Goal: Task Accomplishment & Management: Use online tool/utility

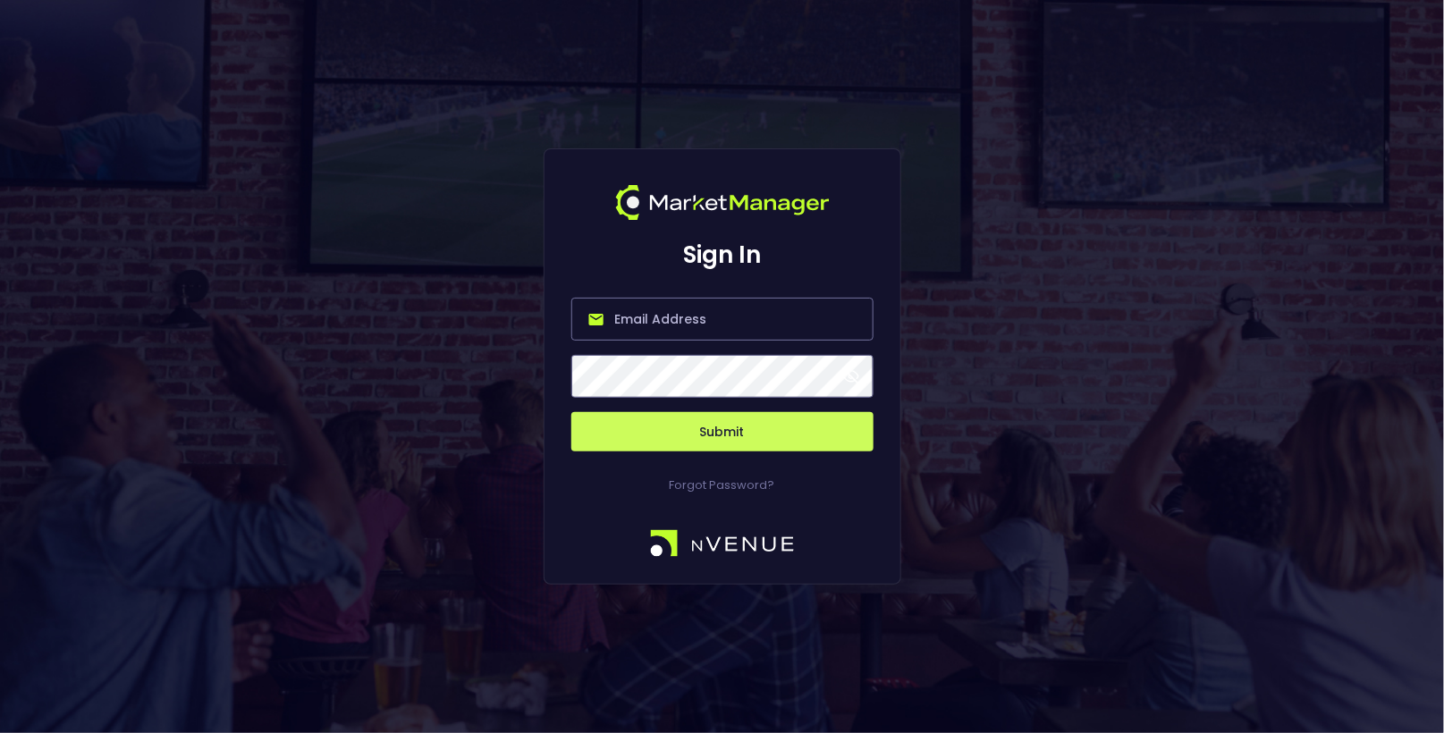
click at [717, 306] on input "email" at bounding box center [723, 319] width 302 height 43
type input "[EMAIL_ADDRESS][DOMAIN_NAME]"
click at [711, 436] on button "Submit" at bounding box center [723, 431] width 302 height 39
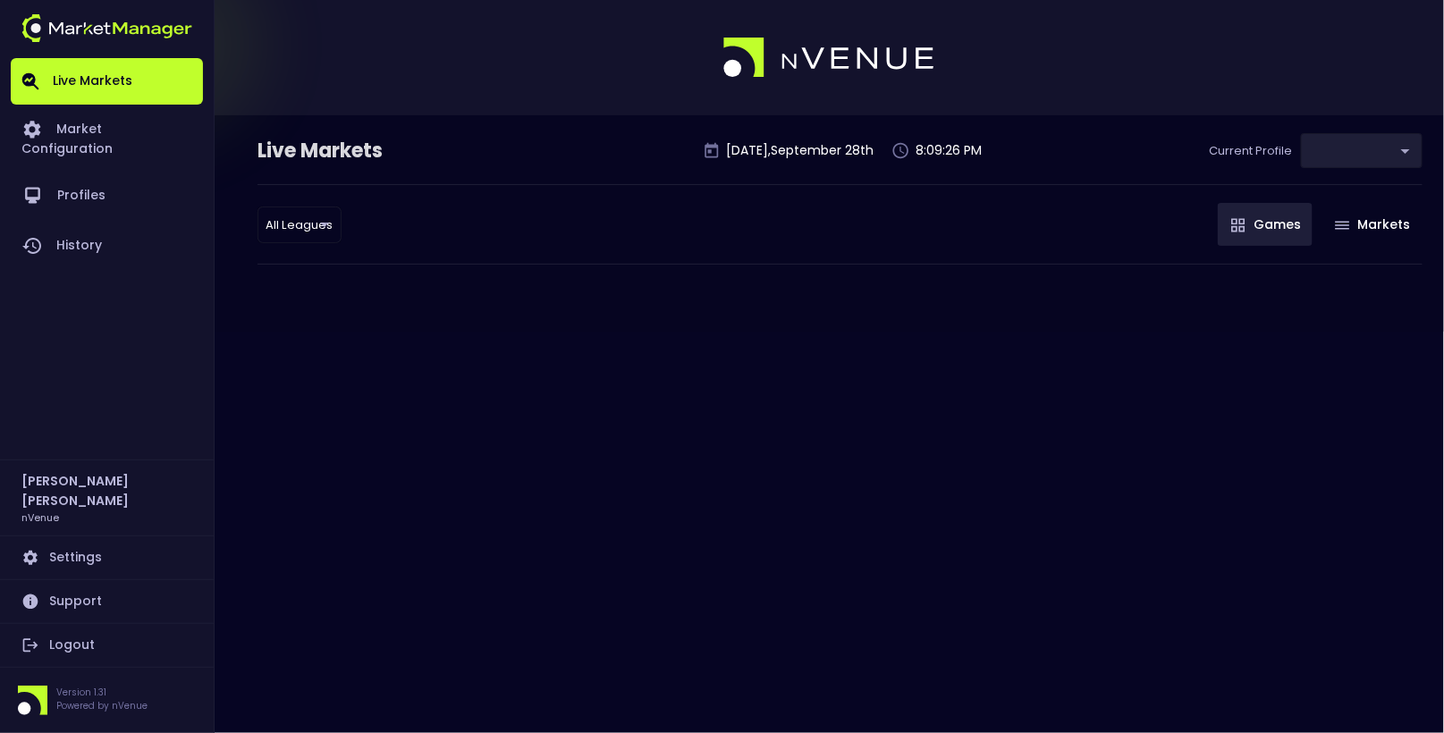
type input "d66ee90f-df8e-430e-a05c-aaf70ad95ad9"
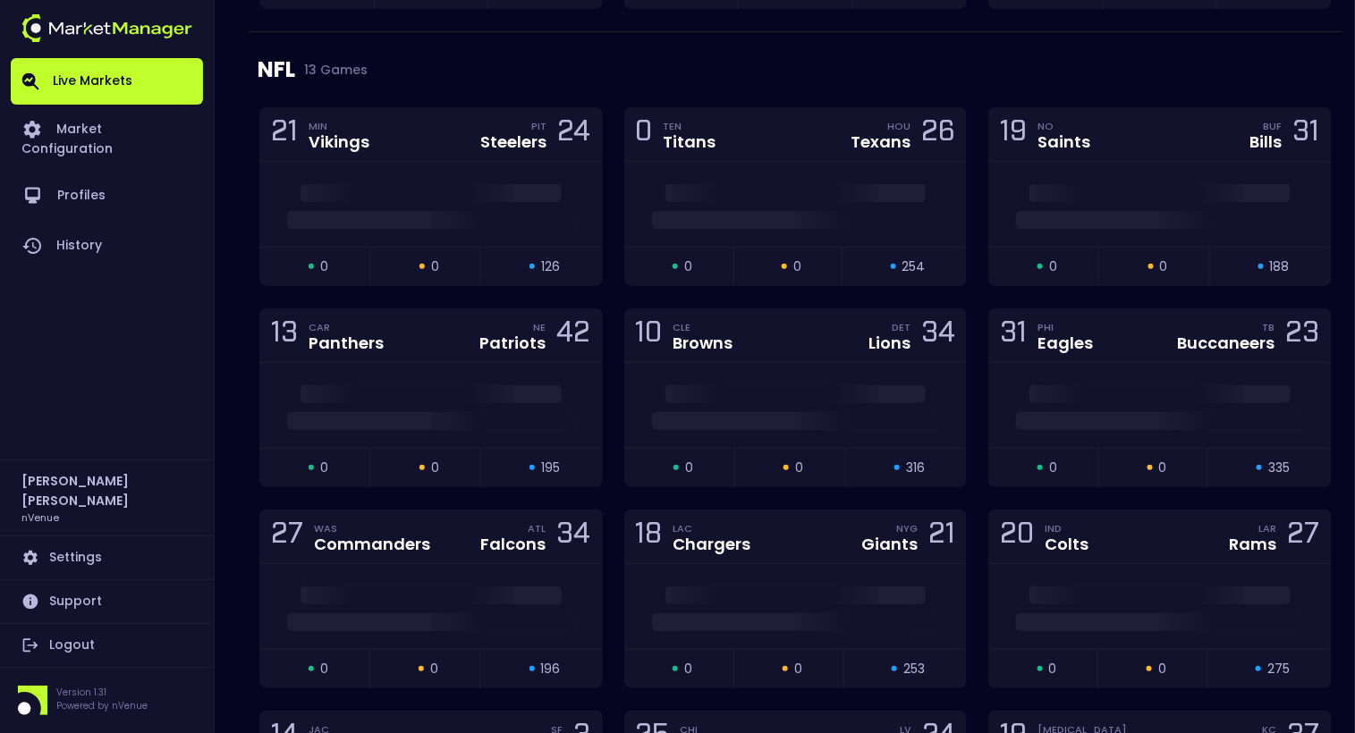
scroll to position [2507, 0]
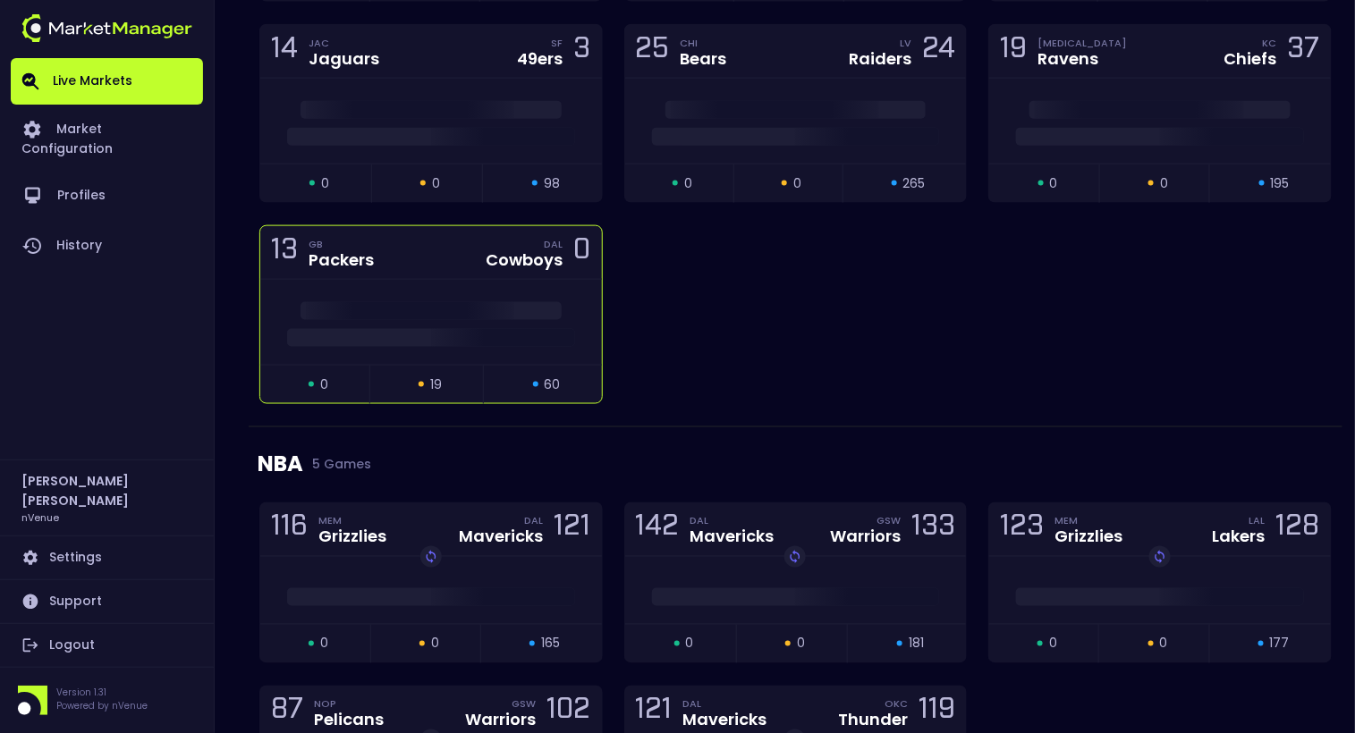
click at [444, 280] on div at bounding box center [431, 322] width 342 height 85
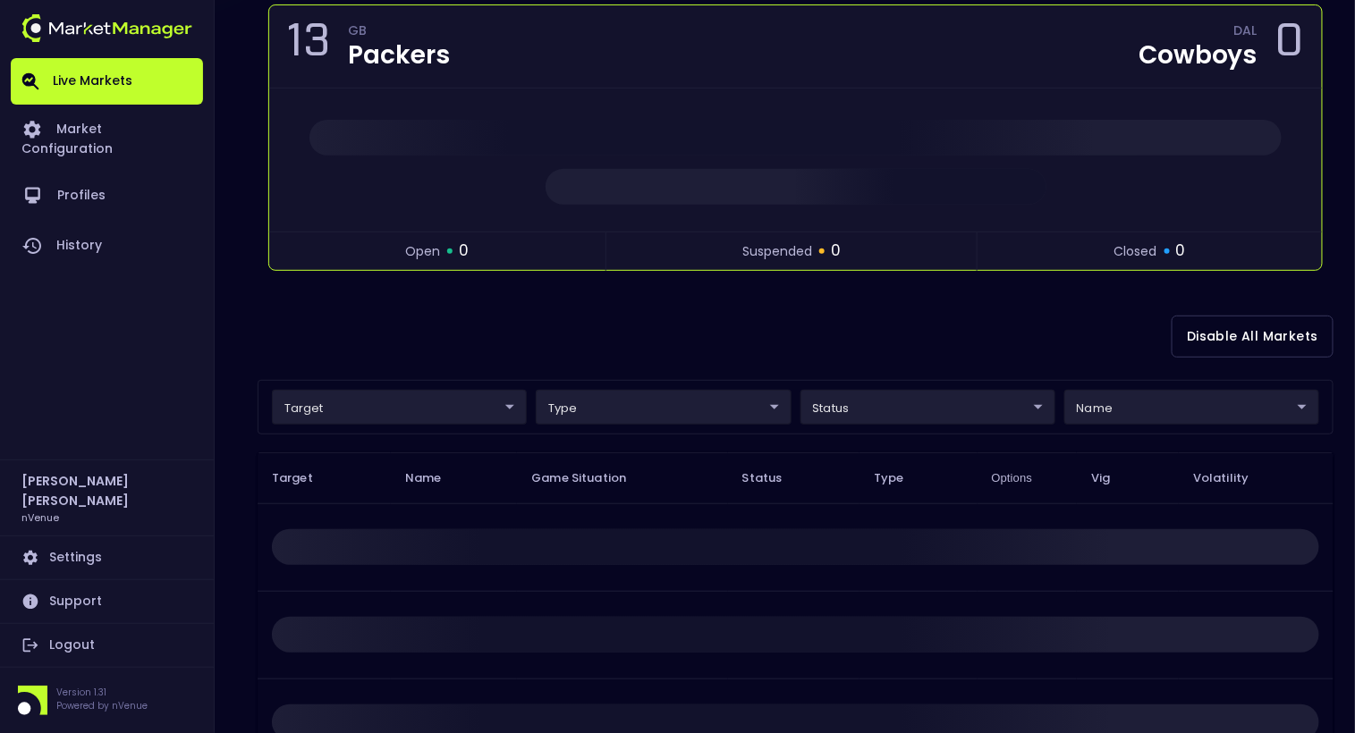
scroll to position [335, 0]
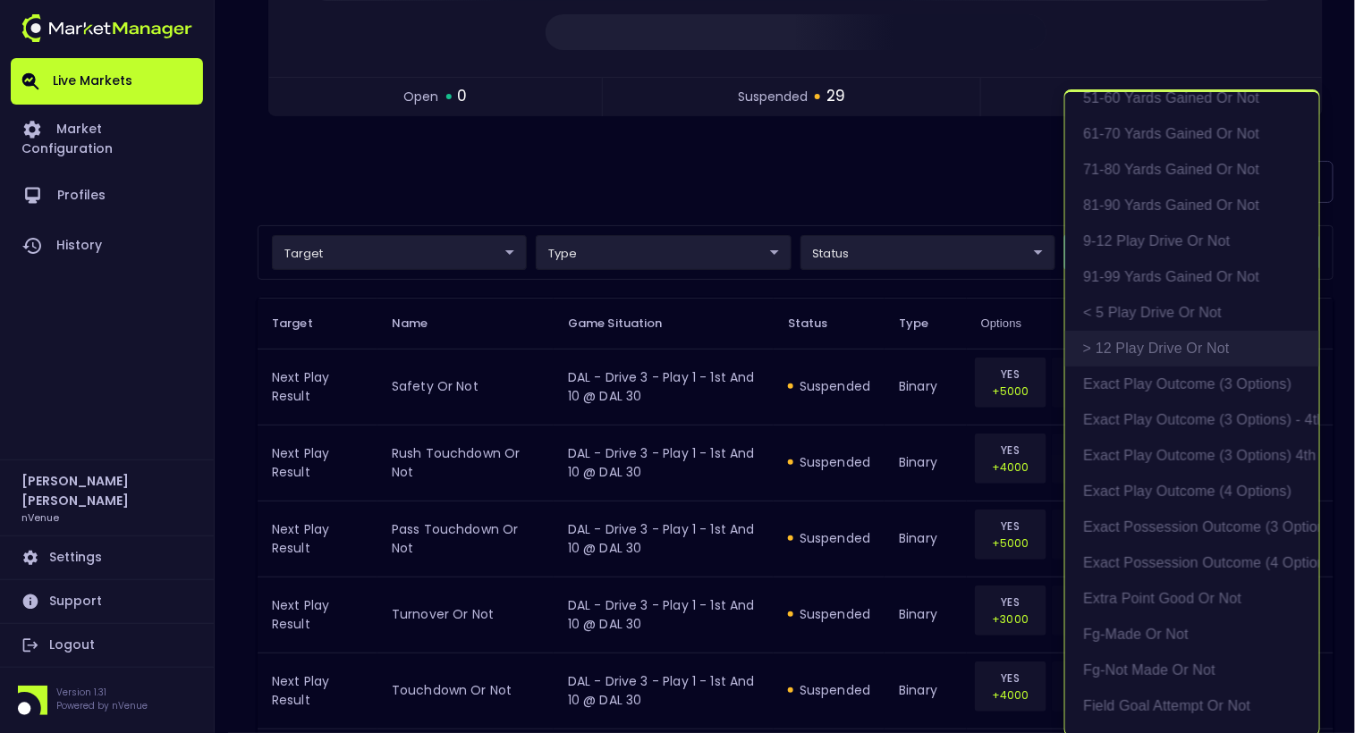
scroll to position [354, 0]
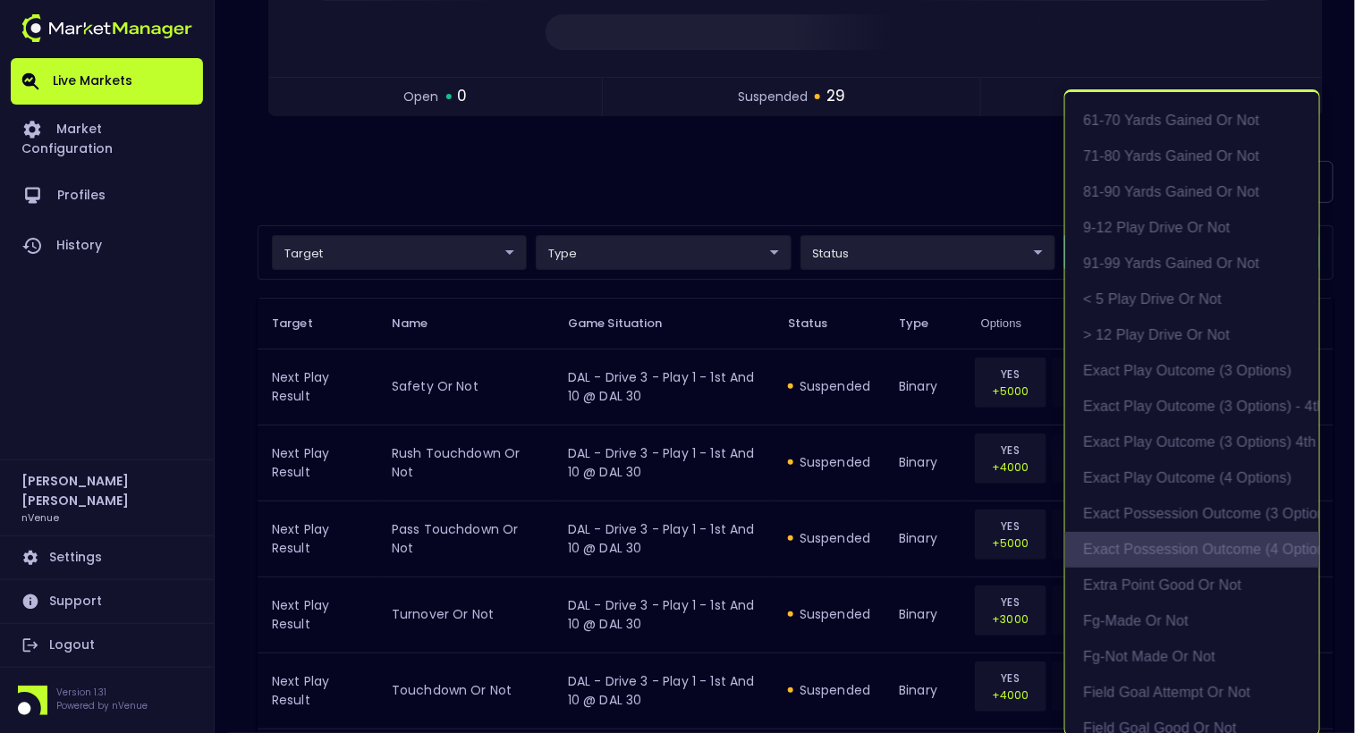
click at [1185, 551] on li "exact possession outcome (4 options)" at bounding box center [1192, 550] width 254 height 36
type input "Possession Result"
type input "group"
type input "exact possession outcome (4 options)"
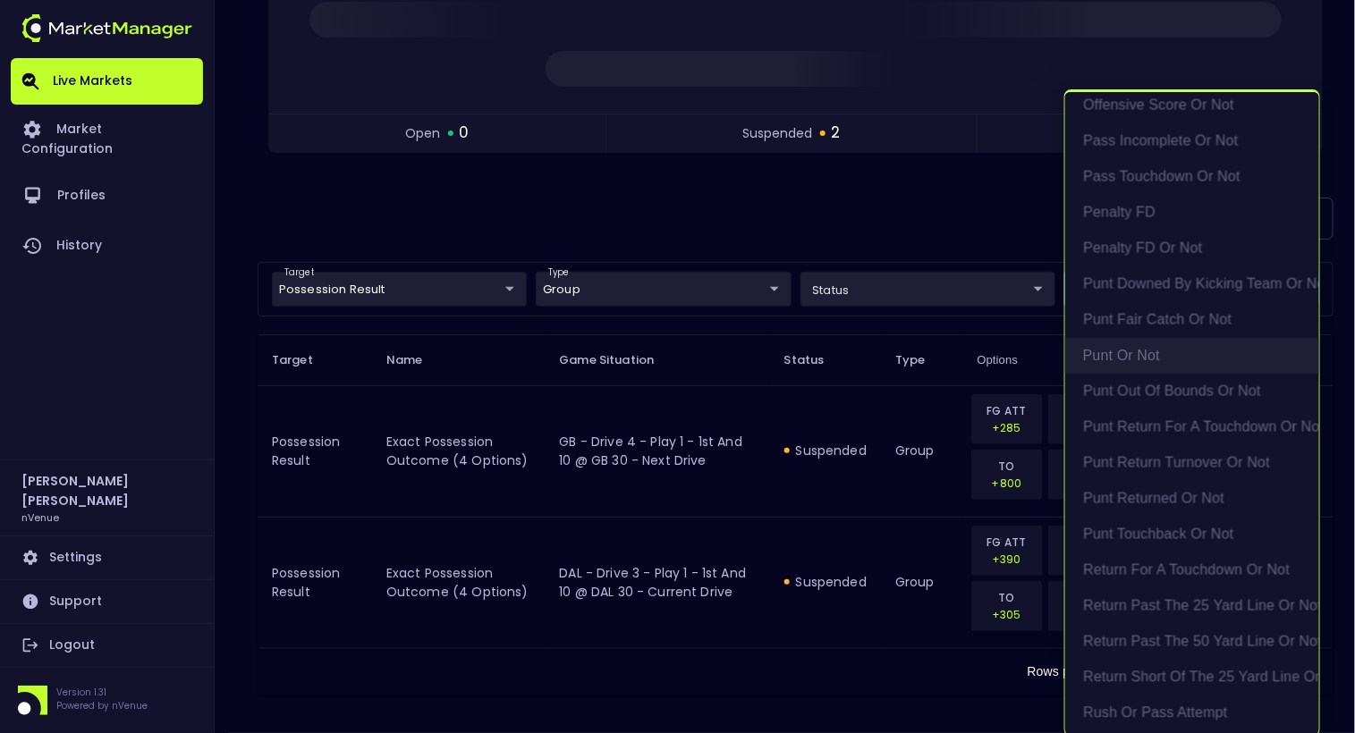
scroll to position [1289, 0]
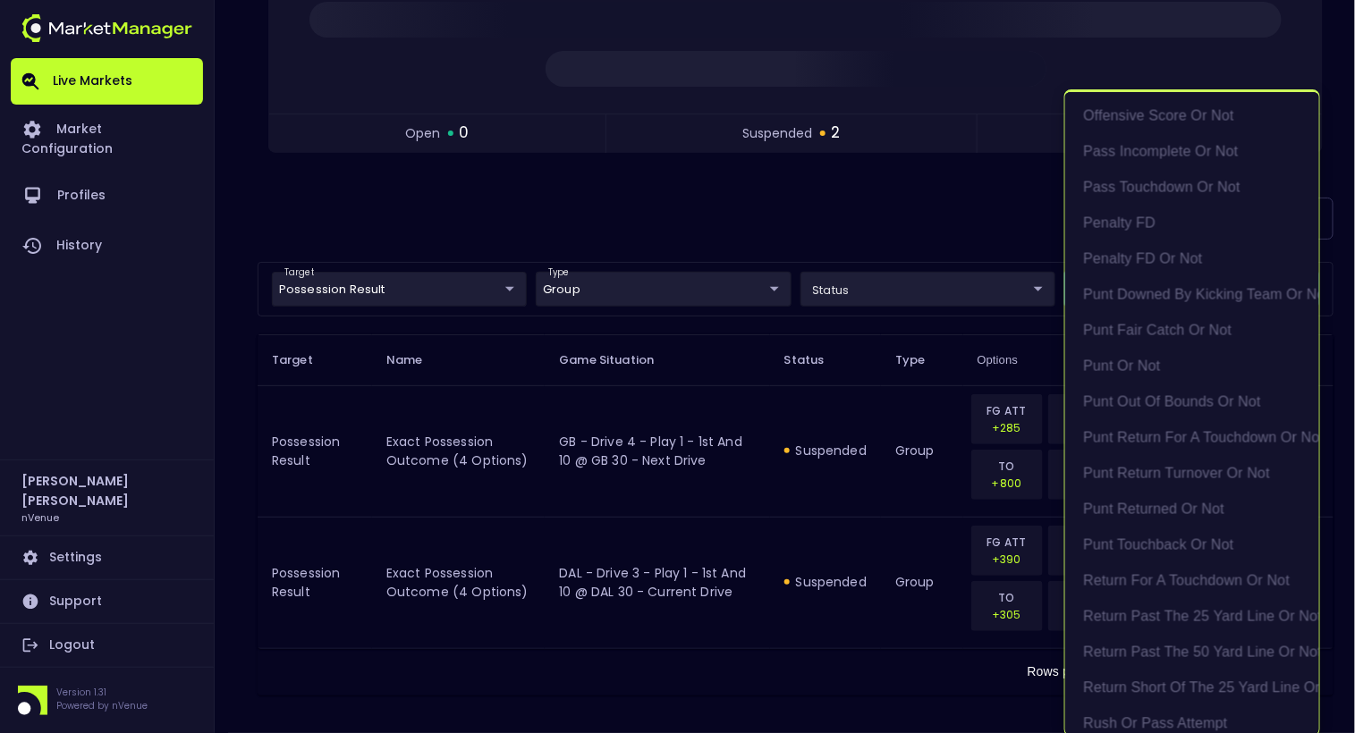
click at [761, 201] on div at bounding box center [677, 366] width 1355 height 733
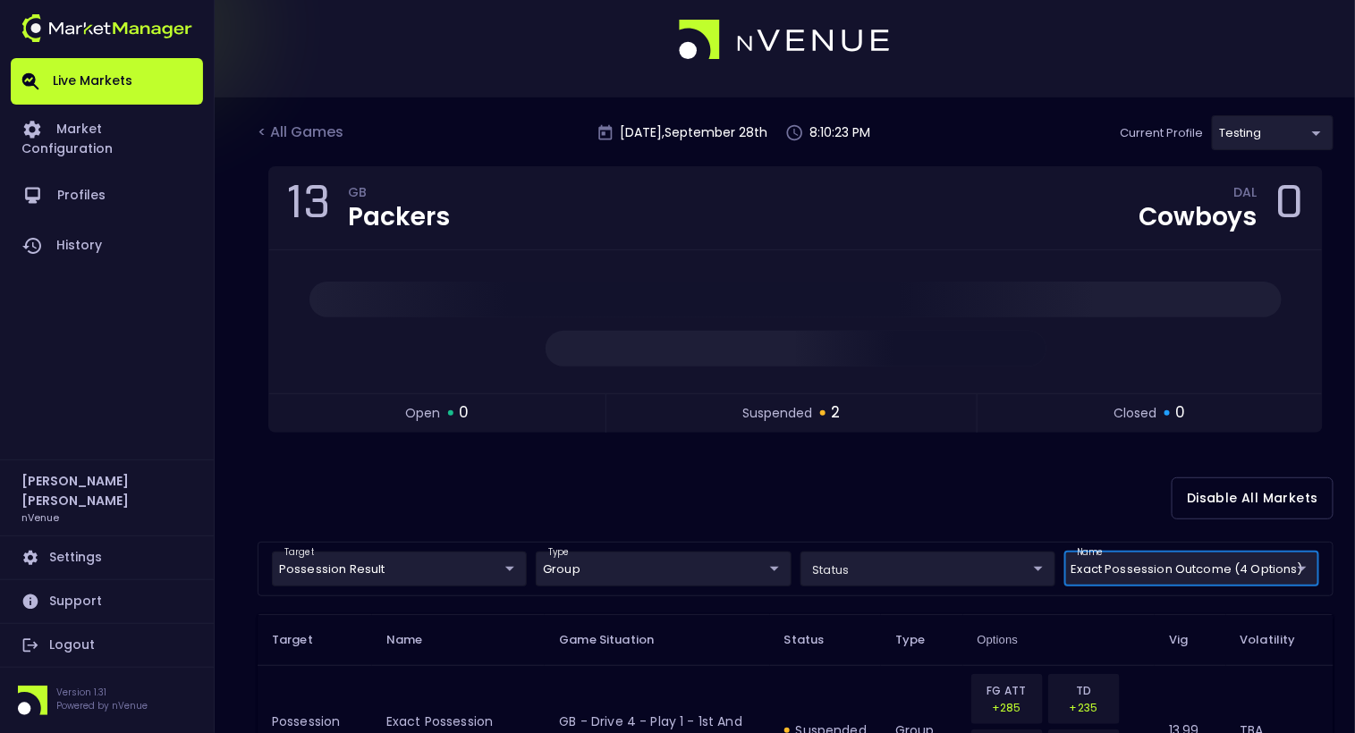
scroll to position [0, 0]
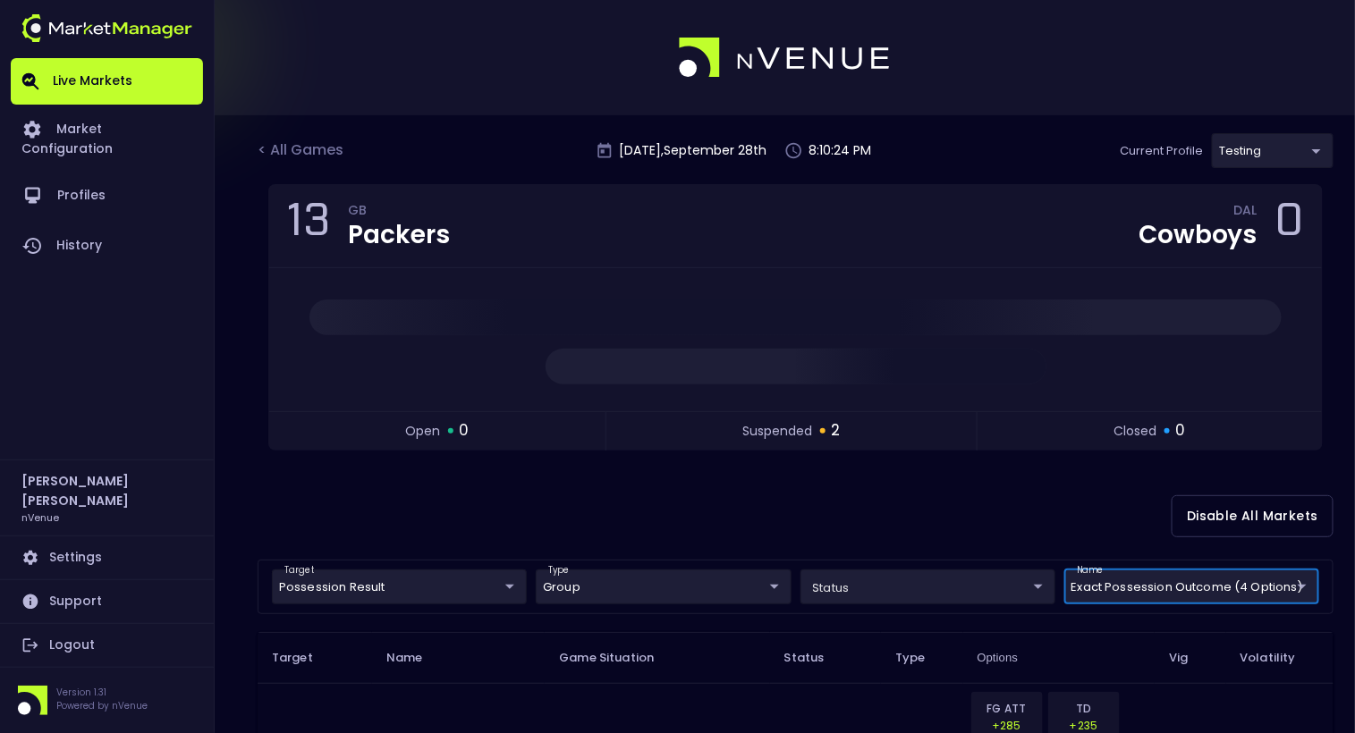
click at [1236, 163] on body "Live Markets Market Configuration Profiles History [PERSON_NAME] nVenue Setting…" at bounding box center [677, 518] width 1355 height 1037
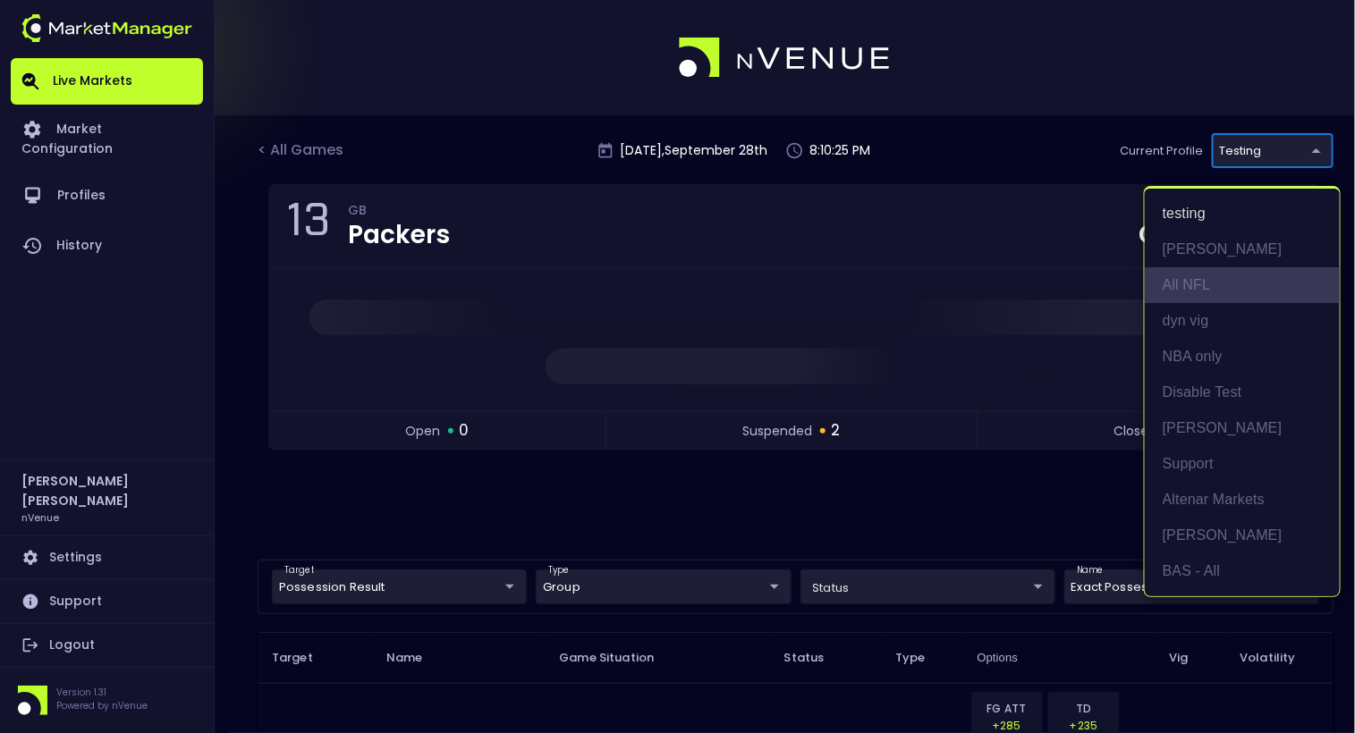
click at [1203, 284] on li "All NFL" at bounding box center [1242, 285] width 195 height 36
type input "9d8bad92-567c-44a6-ba12-e9bc101fa057"
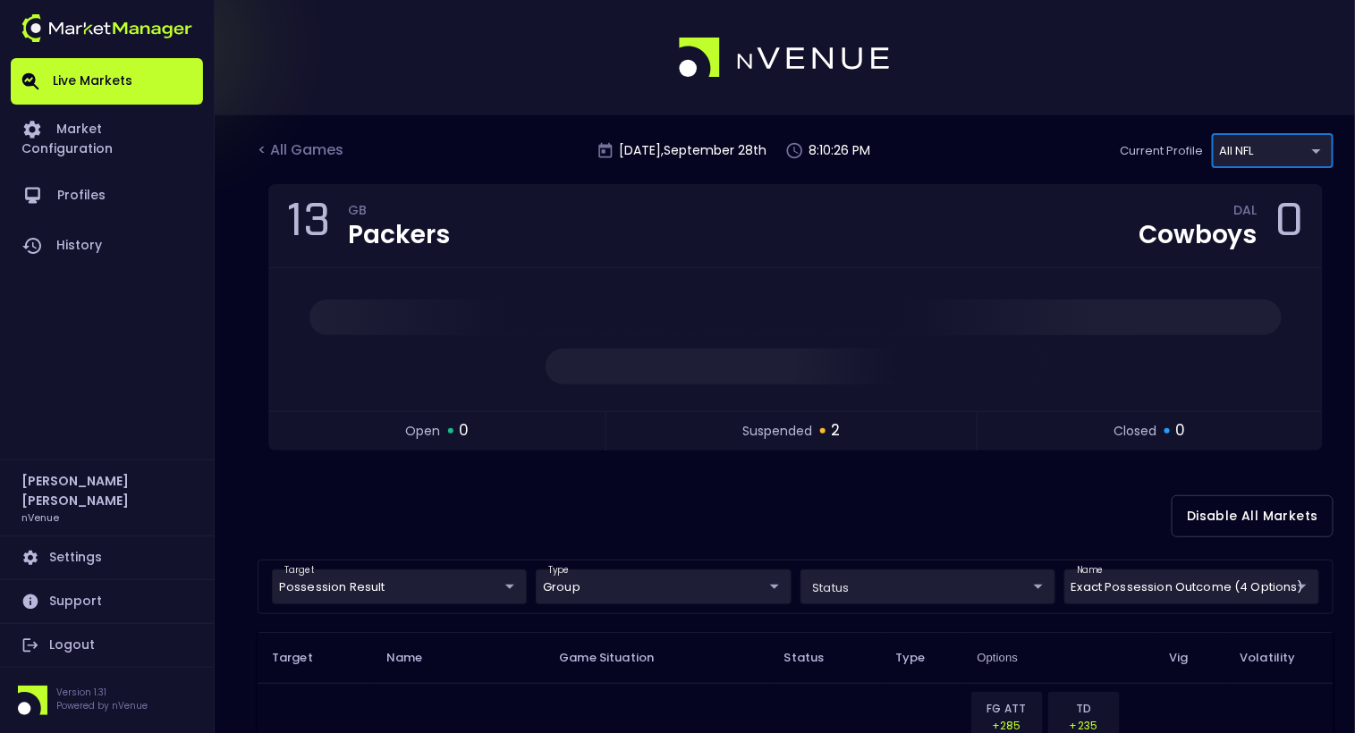
click at [1039, 128] on div "< All Games [DATE] 8:10:26 PM Current Profile All NFL 9d8bad92-567c-44a6-ba12-e…" at bounding box center [677, 575] width 1355 height 921
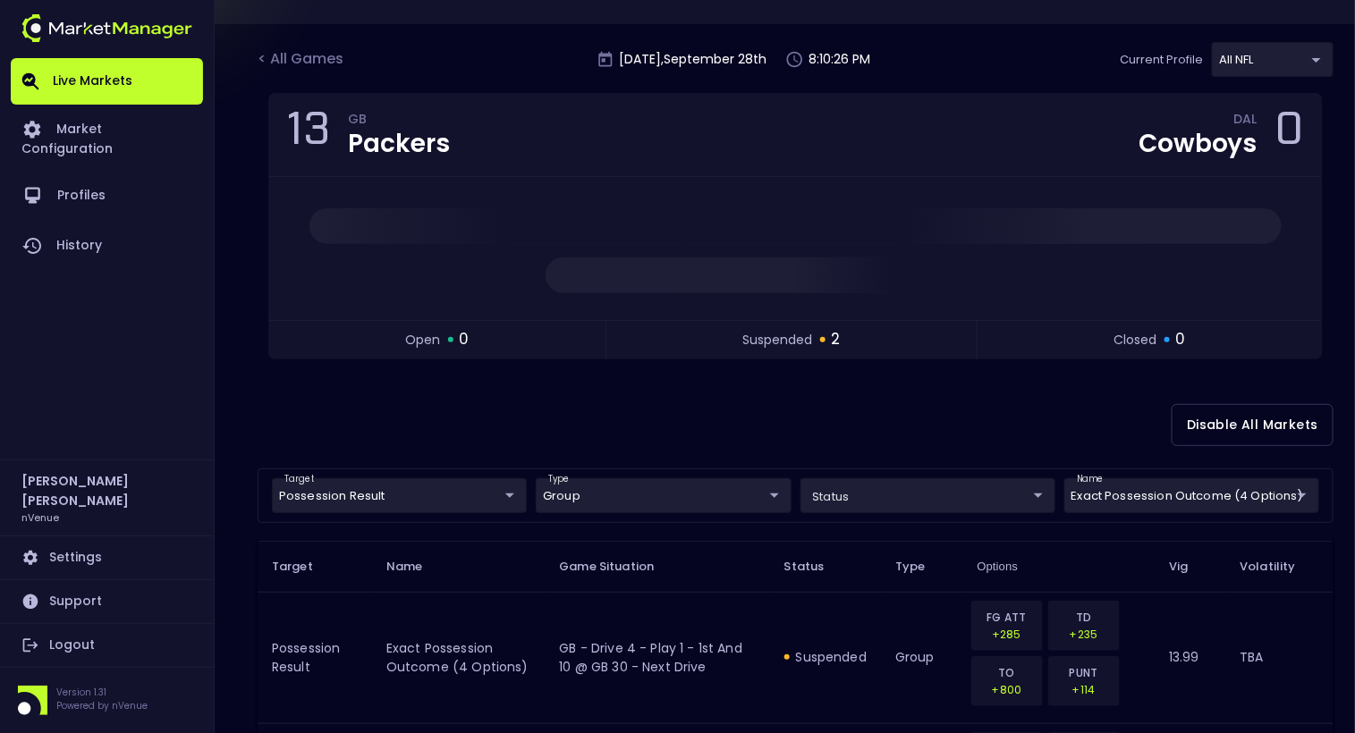
scroll to position [280, 0]
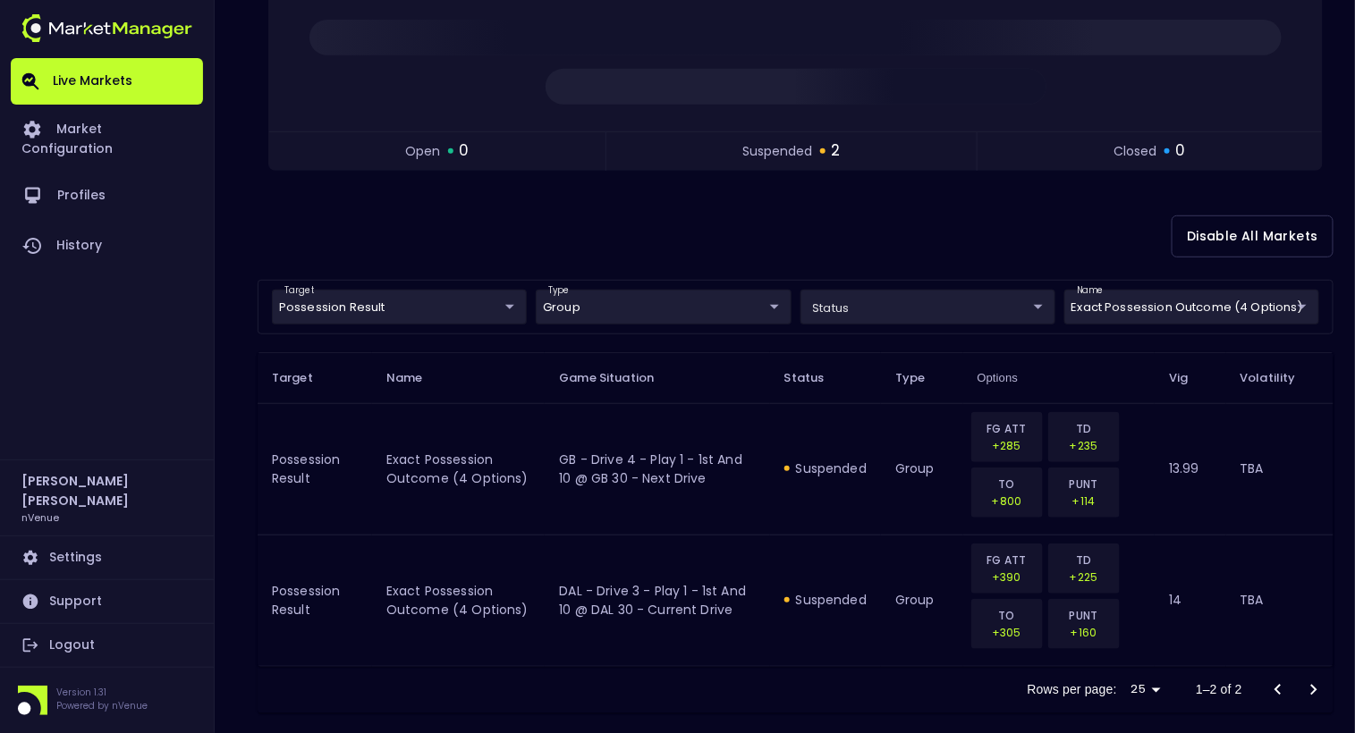
click at [1151, 300] on body "Live Markets Market Configuration Profiles History [PERSON_NAME] nVenue Setting…" at bounding box center [677, 238] width 1355 height 1037
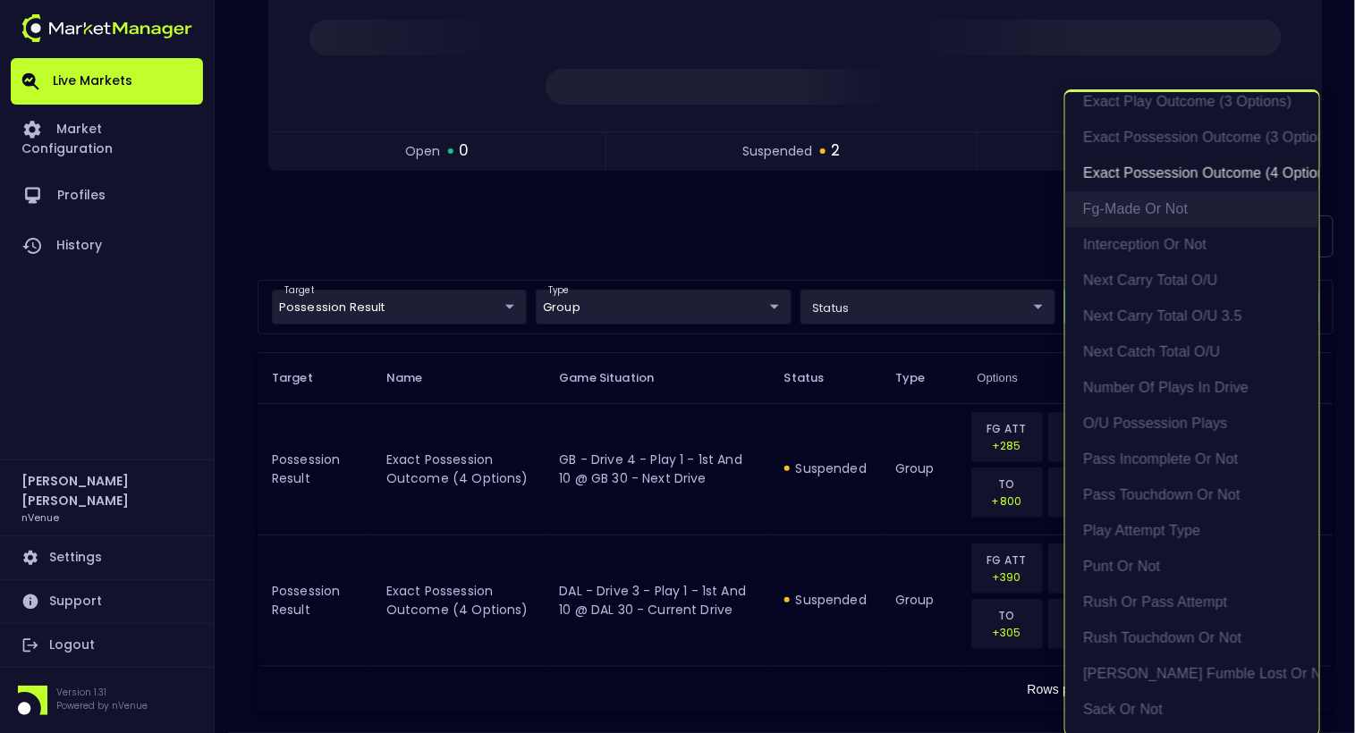
scroll to position [699, 0]
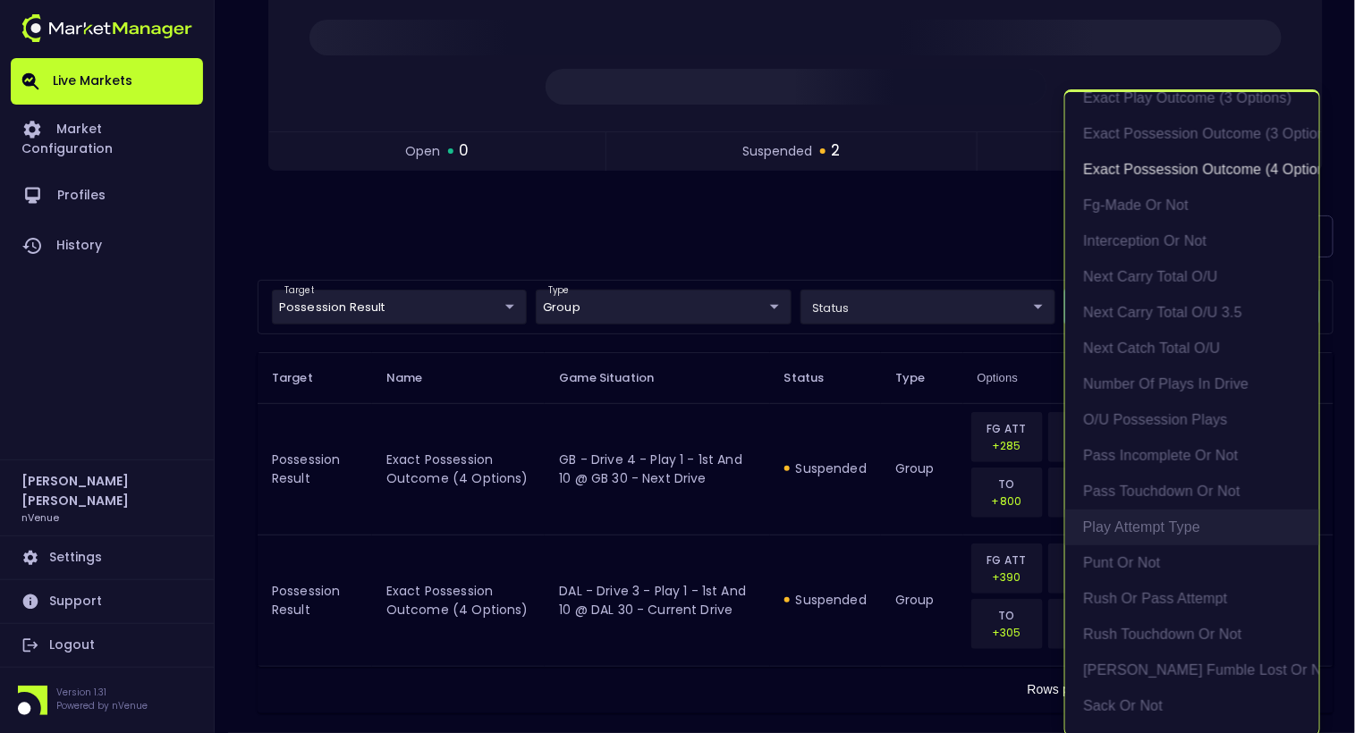
click at [1178, 520] on li "Play Attempt Type" at bounding box center [1192, 528] width 254 height 36
type input "Possession Result,Next Play Rush/Pass"
type input "exact possession outcome (4 options),Play Attempt Type"
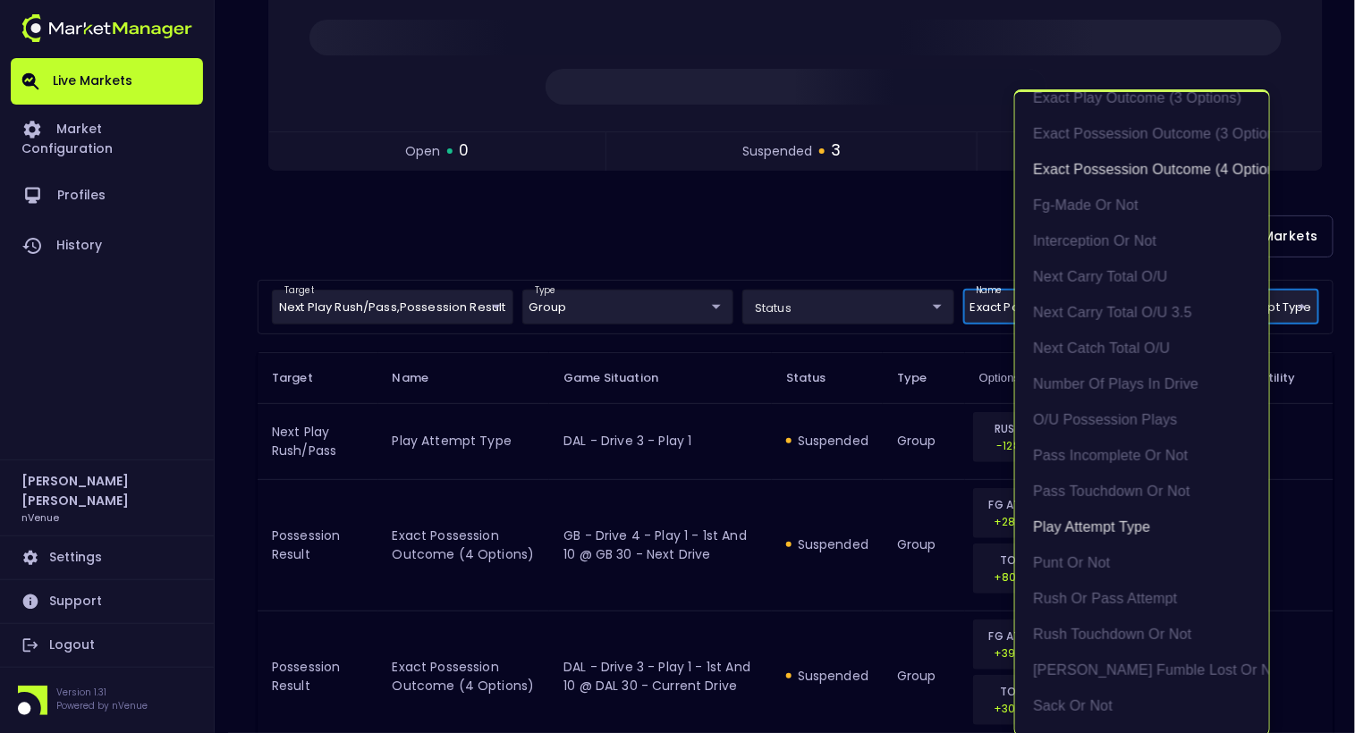
click at [849, 227] on div at bounding box center [677, 366] width 1355 height 733
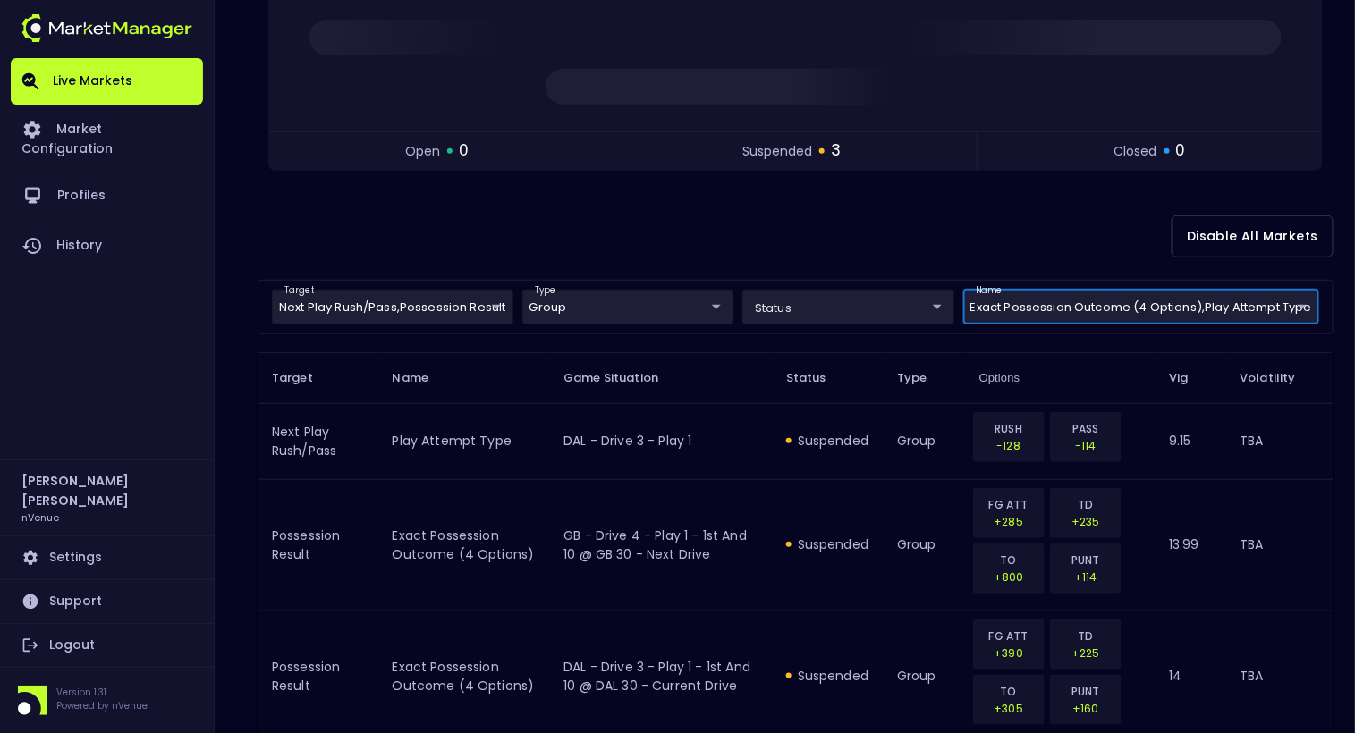
scroll to position [0, 0]
click at [375, 301] on body "Live Markets Market Configuration Profiles History [PERSON_NAME] nVenue Setting…" at bounding box center [677, 276] width 1355 height 1113
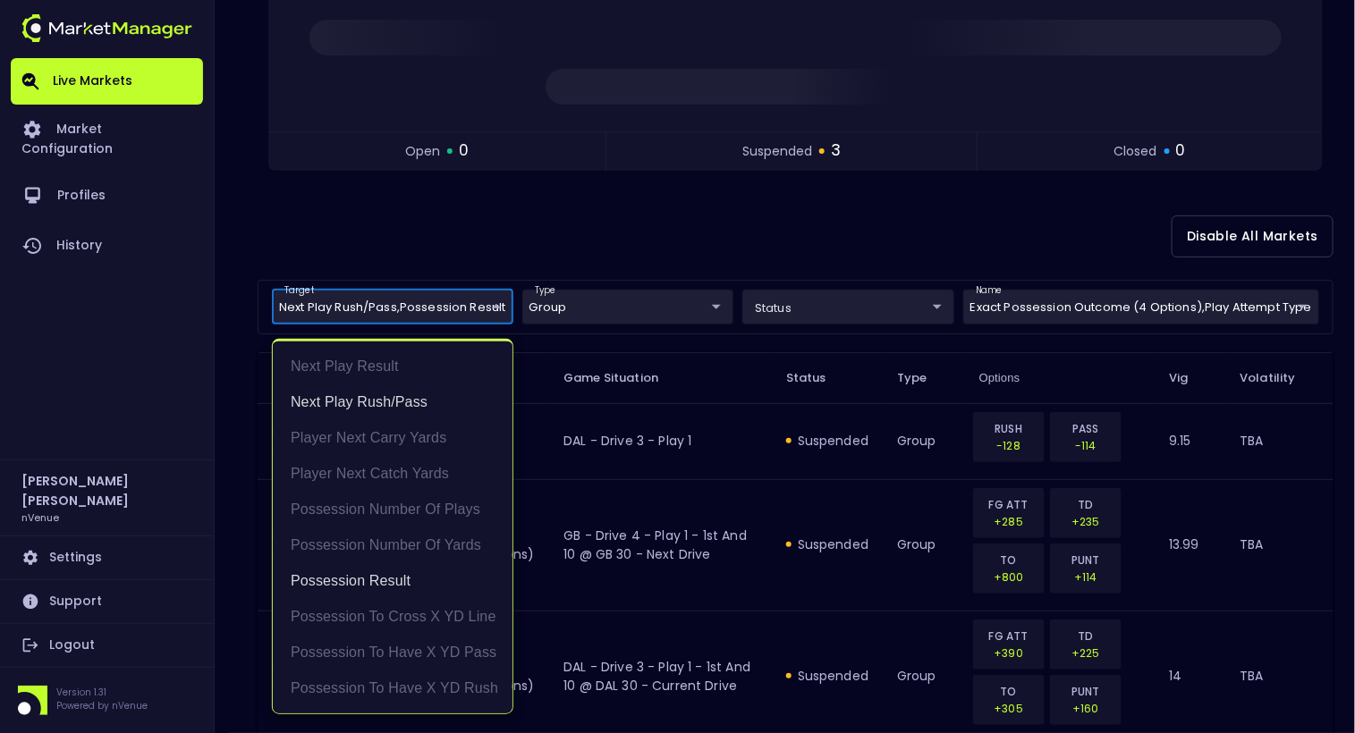
click at [514, 246] on div at bounding box center [677, 366] width 1355 height 733
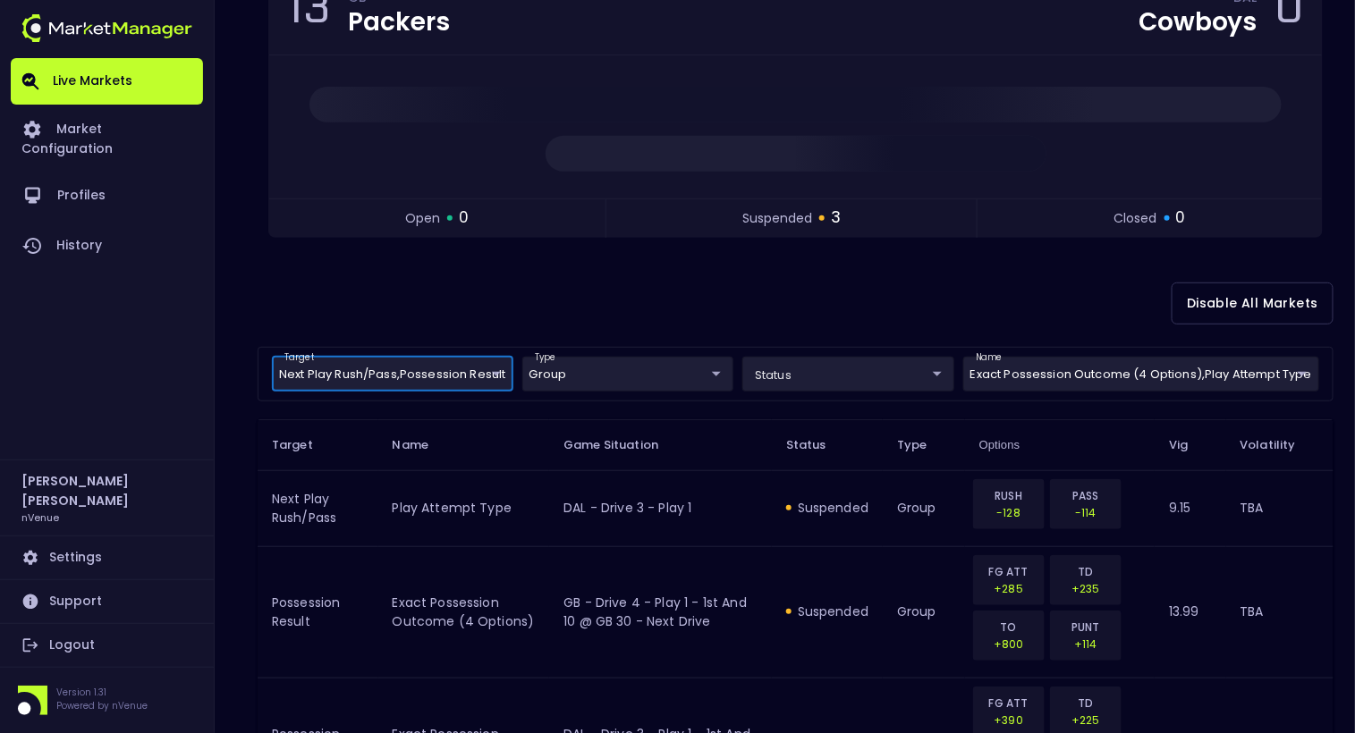
scroll to position [216, 0]
click at [691, 308] on div "Disable All Markets" at bounding box center [796, 301] width 1076 height 87
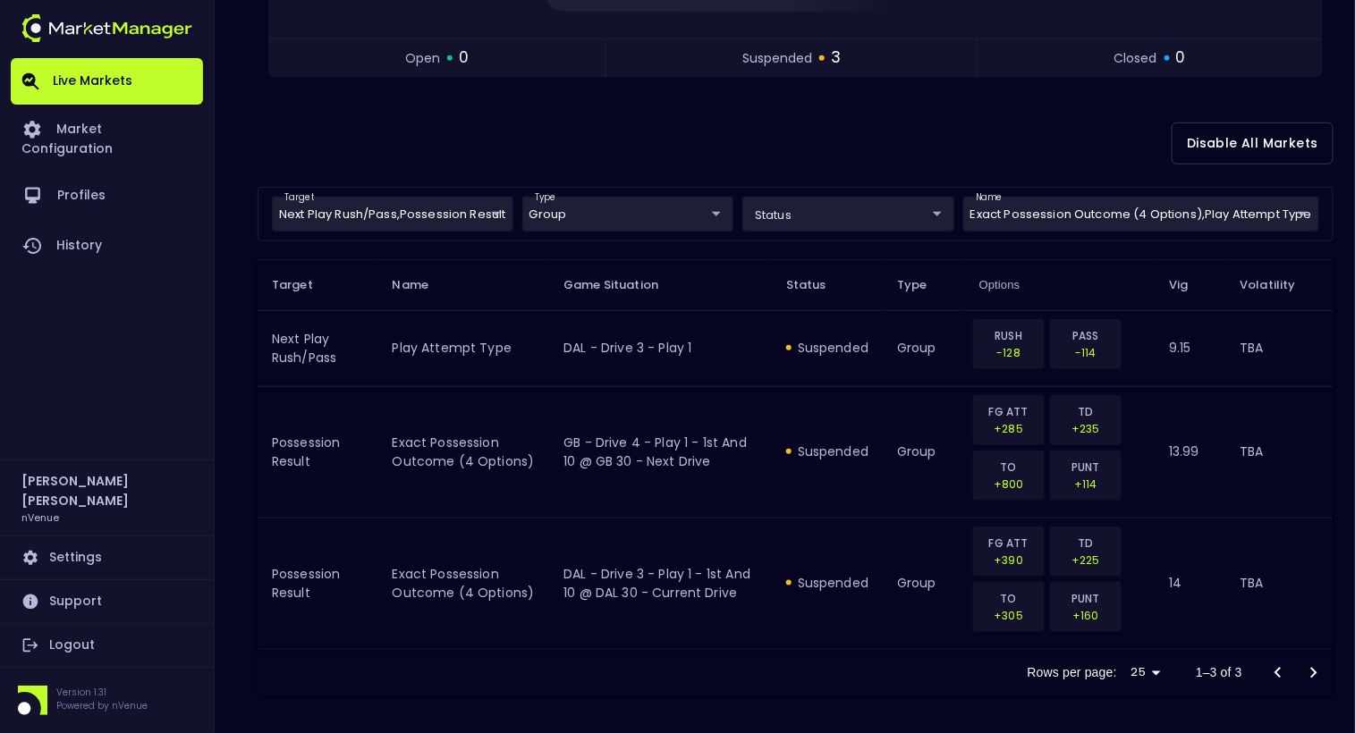
scroll to position [351, 0]
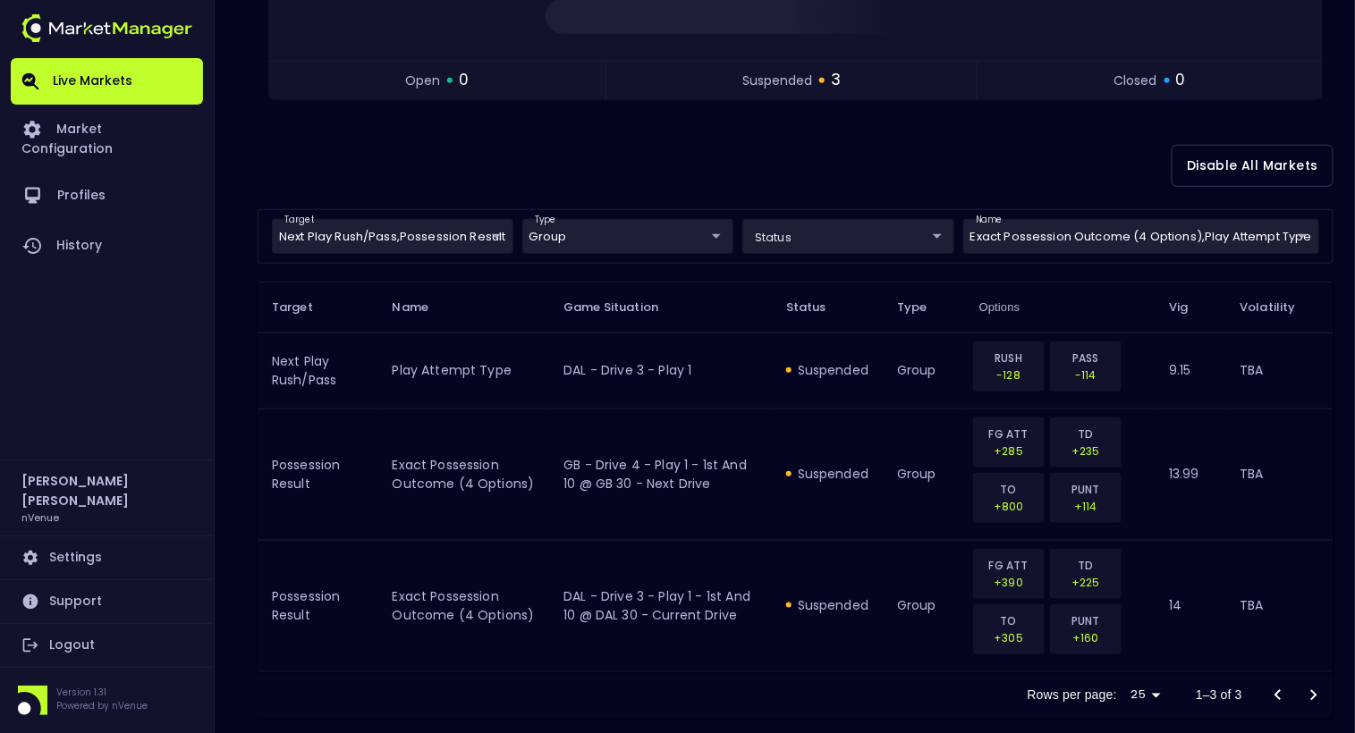
click at [616, 168] on div "Disable All Markets" at bounding box center [796, 166] width 1076 height 87
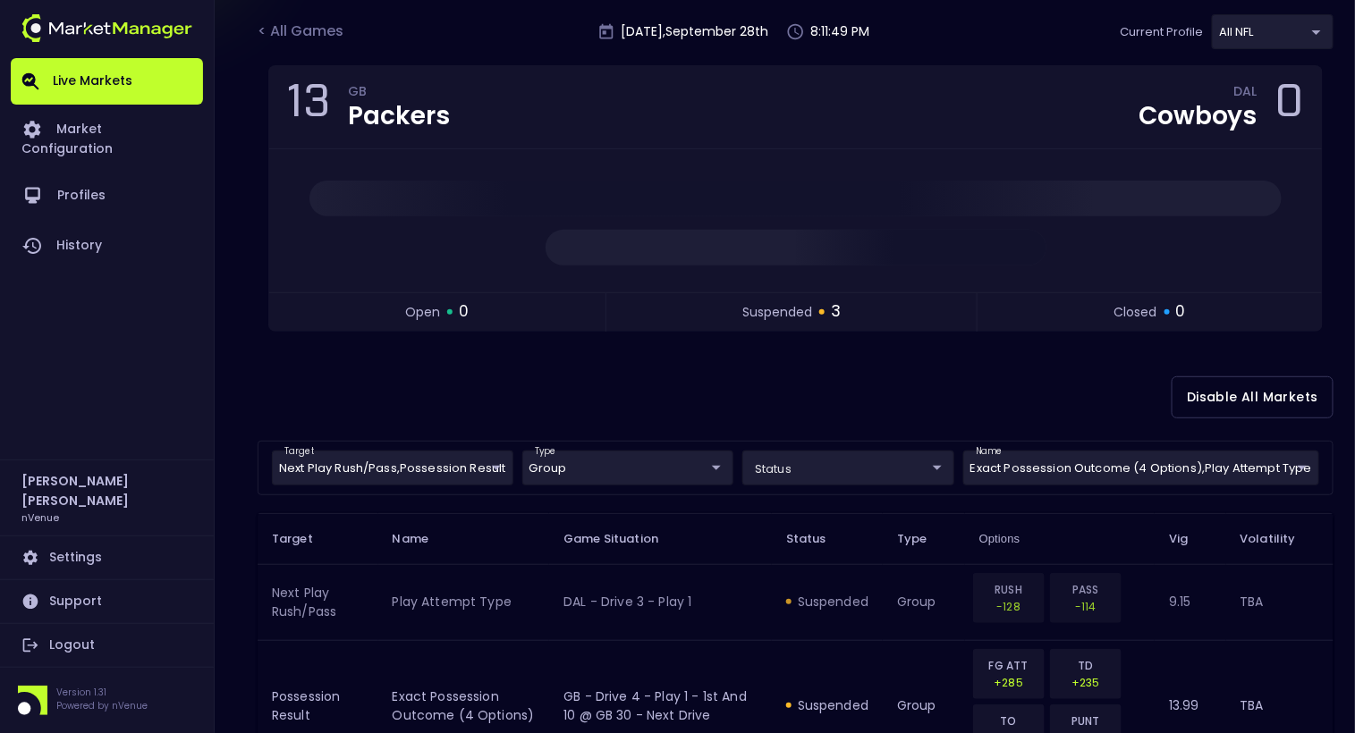
scroll to position [25, 0]
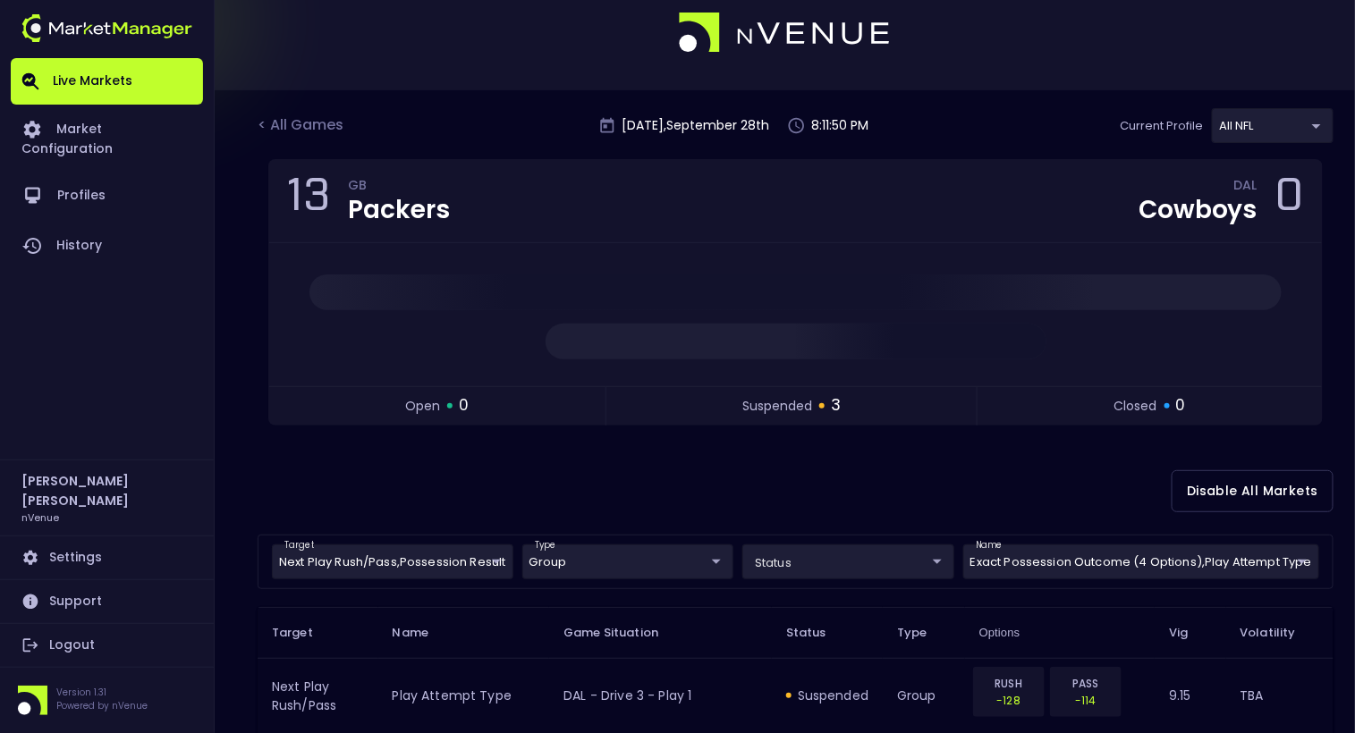
click at [780, 466] on div "Disable All Markets" at bounding box center [796, 491] width 1076 height 87
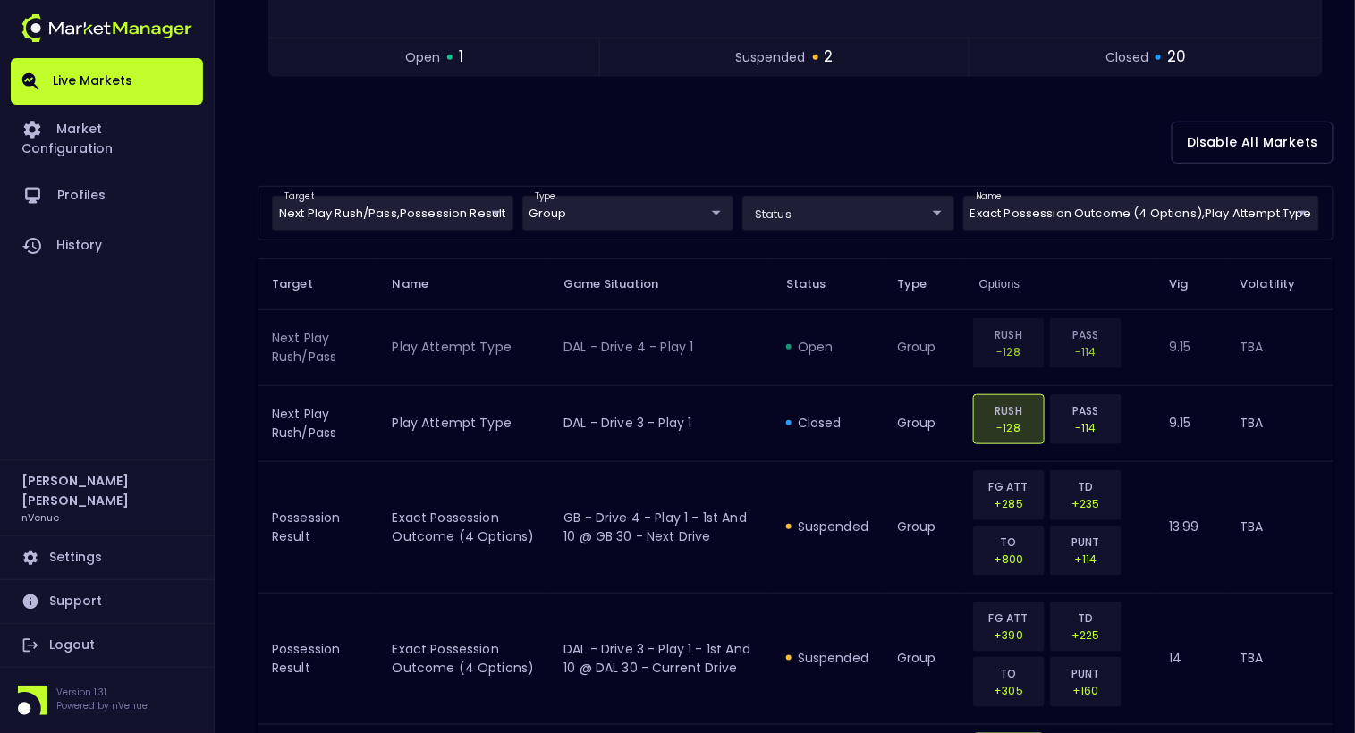
scroll to position [357, 0]
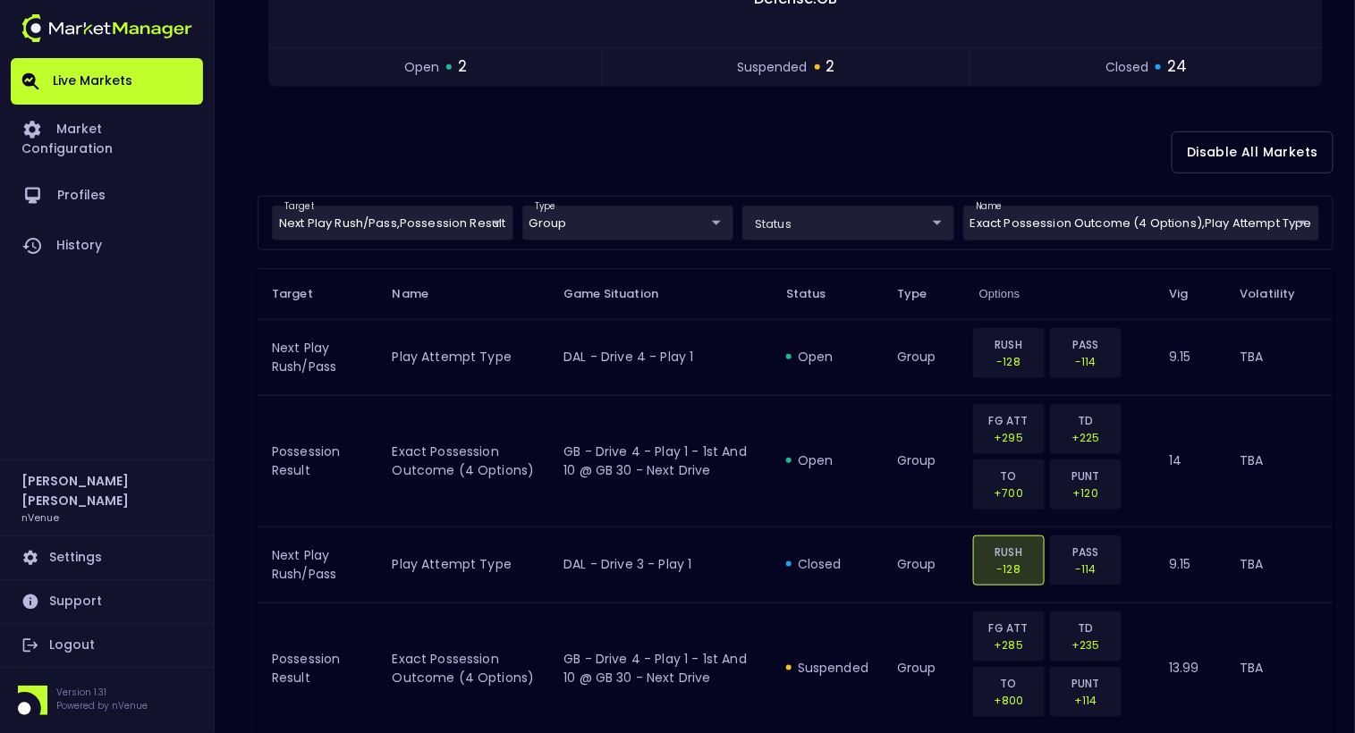
click at [865, 114] on div "Disable All Markets" at bounding box center [796, 152] width 1076 height 87
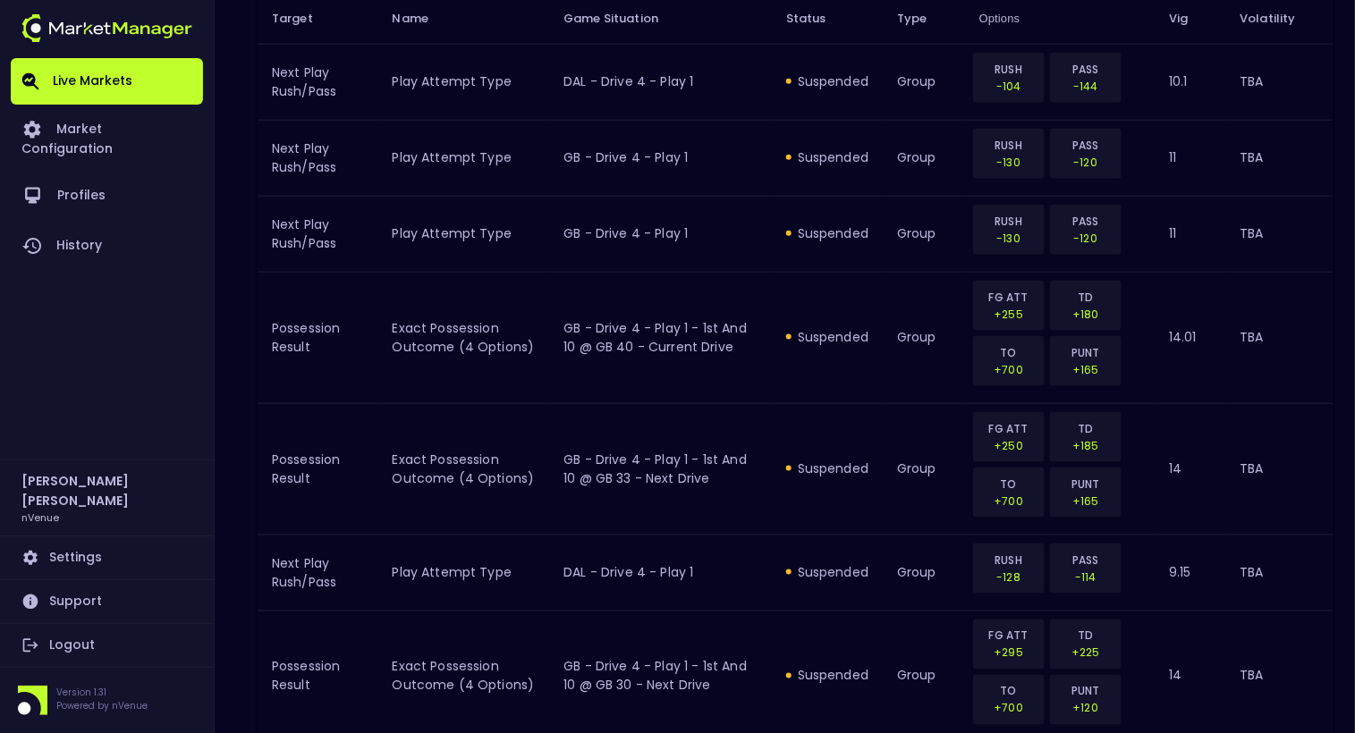
scroll to position [482, 0]
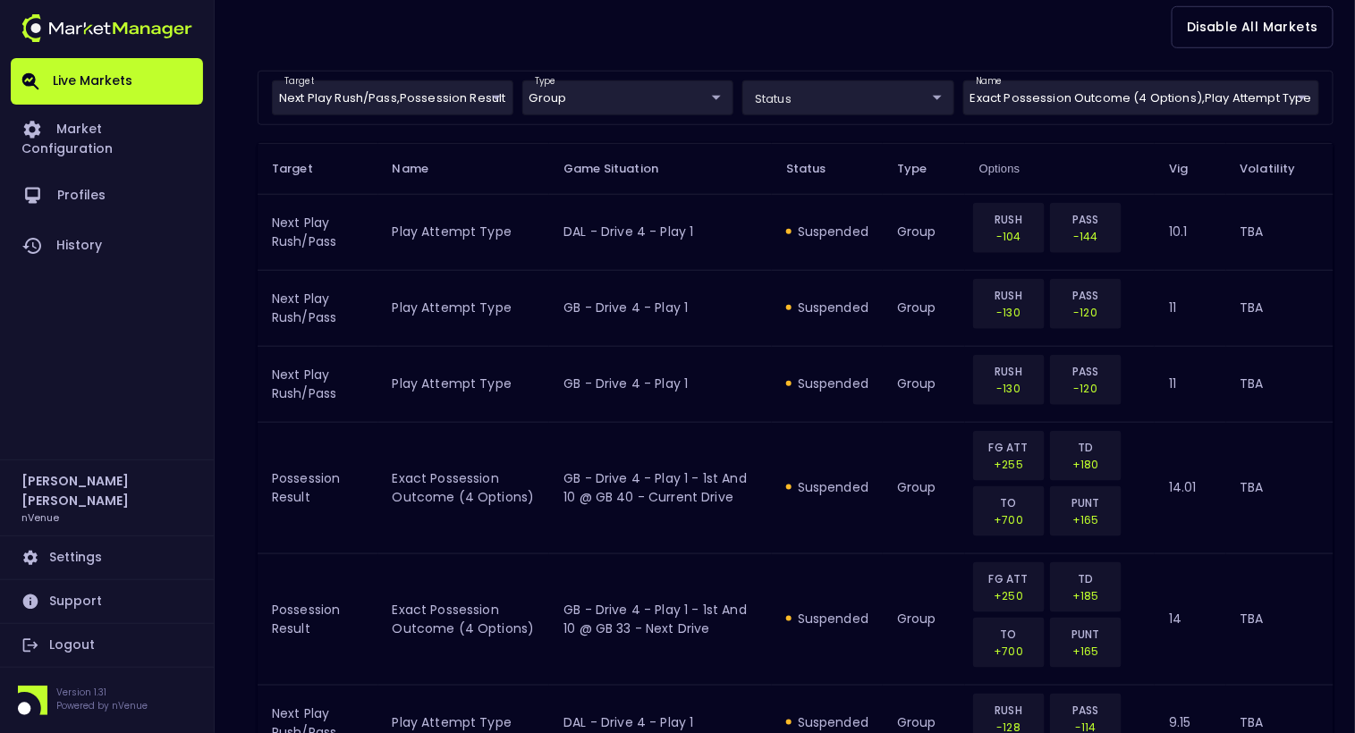
click at [824, 182] on th "Status" at bounding box center [827, 168] width 111 height 51
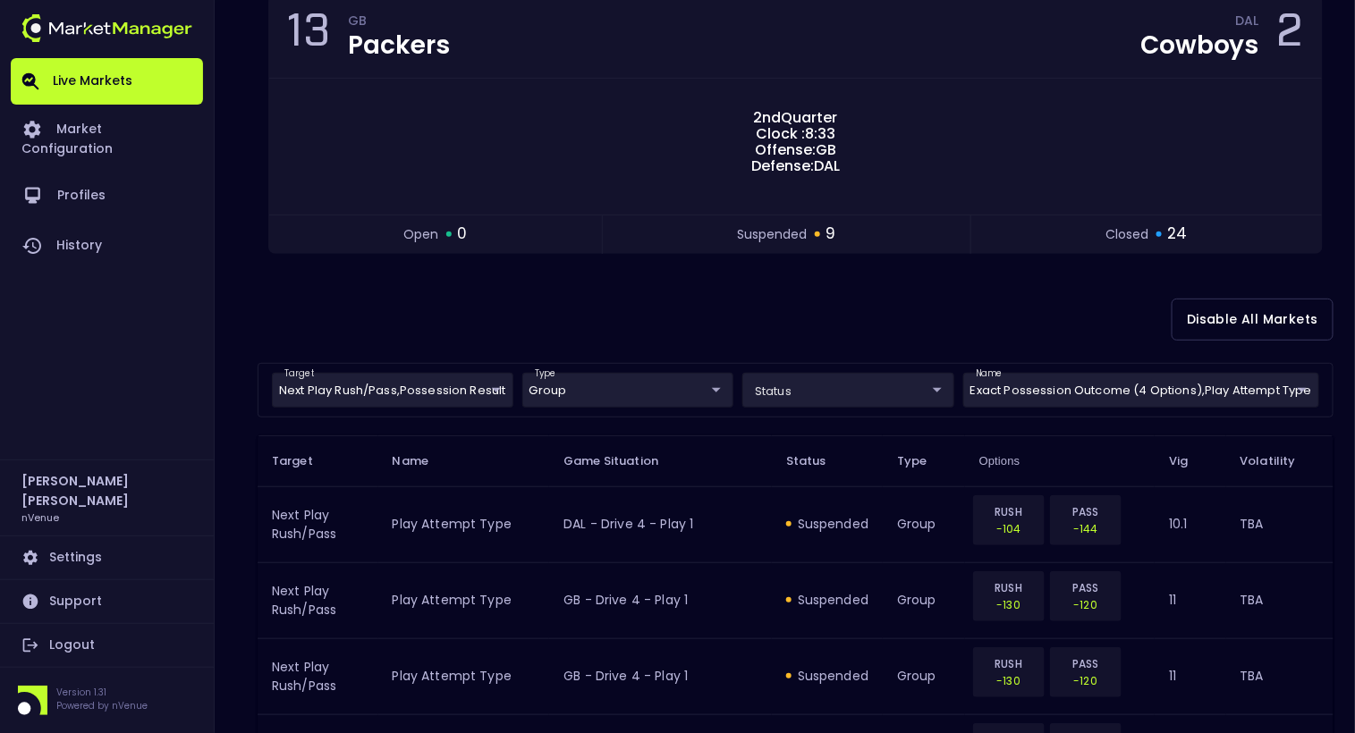
scroll to position [189, 0]
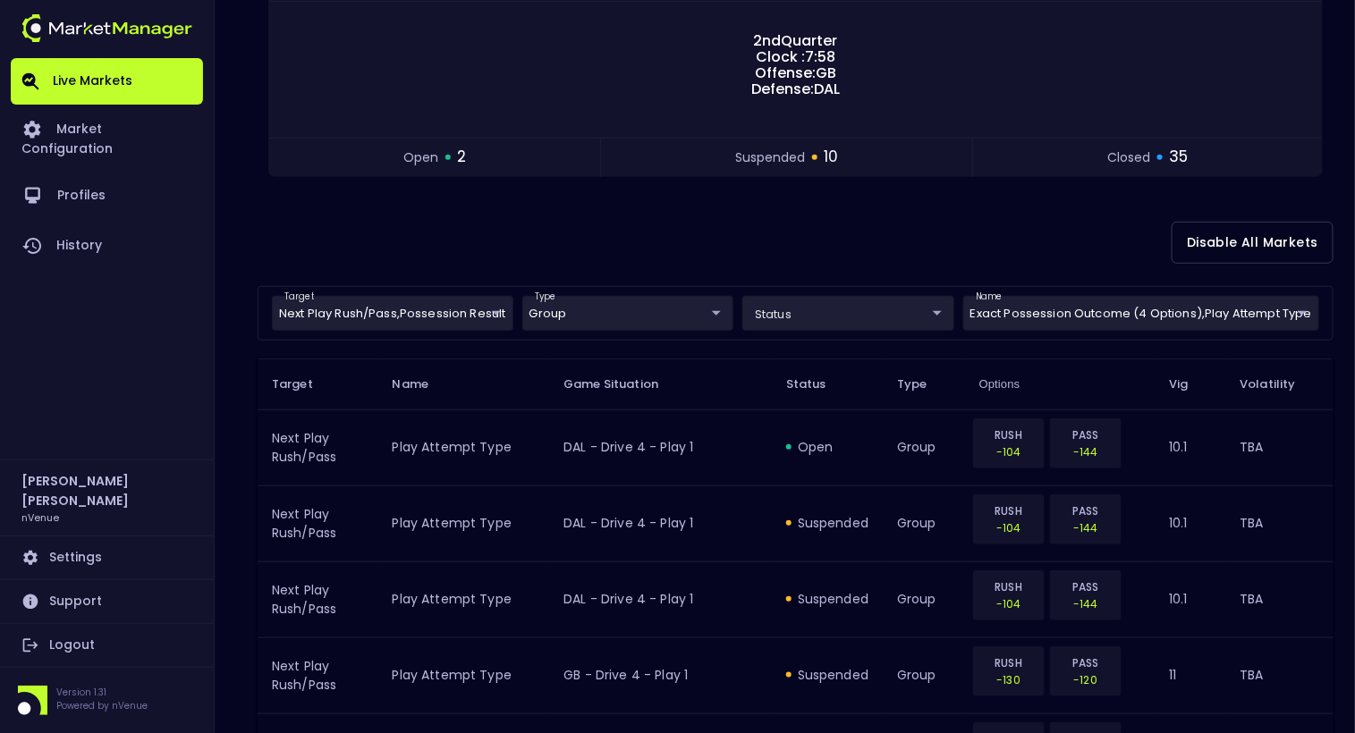
click at [479, 234] on div "Disable All Markets" at bounding box center [796, 242] width 1076 height 87
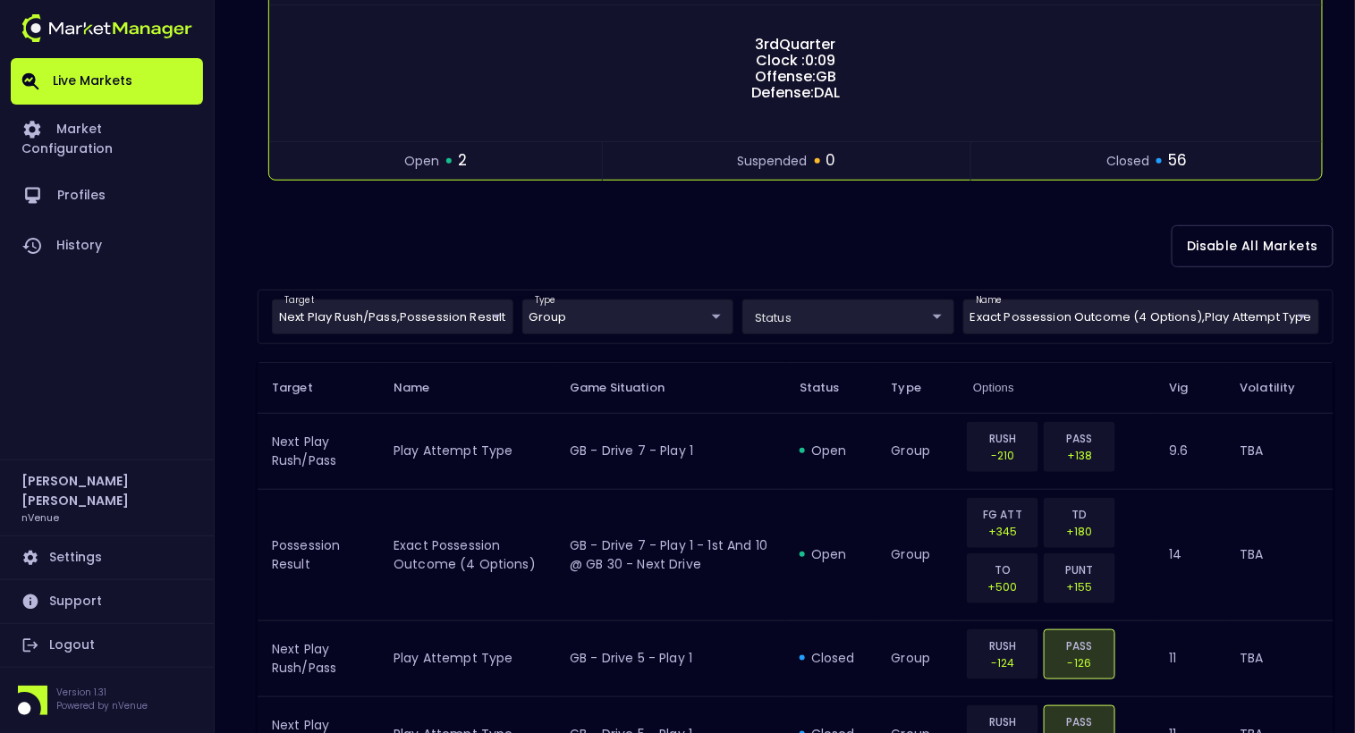
scroll to position [270, 0]
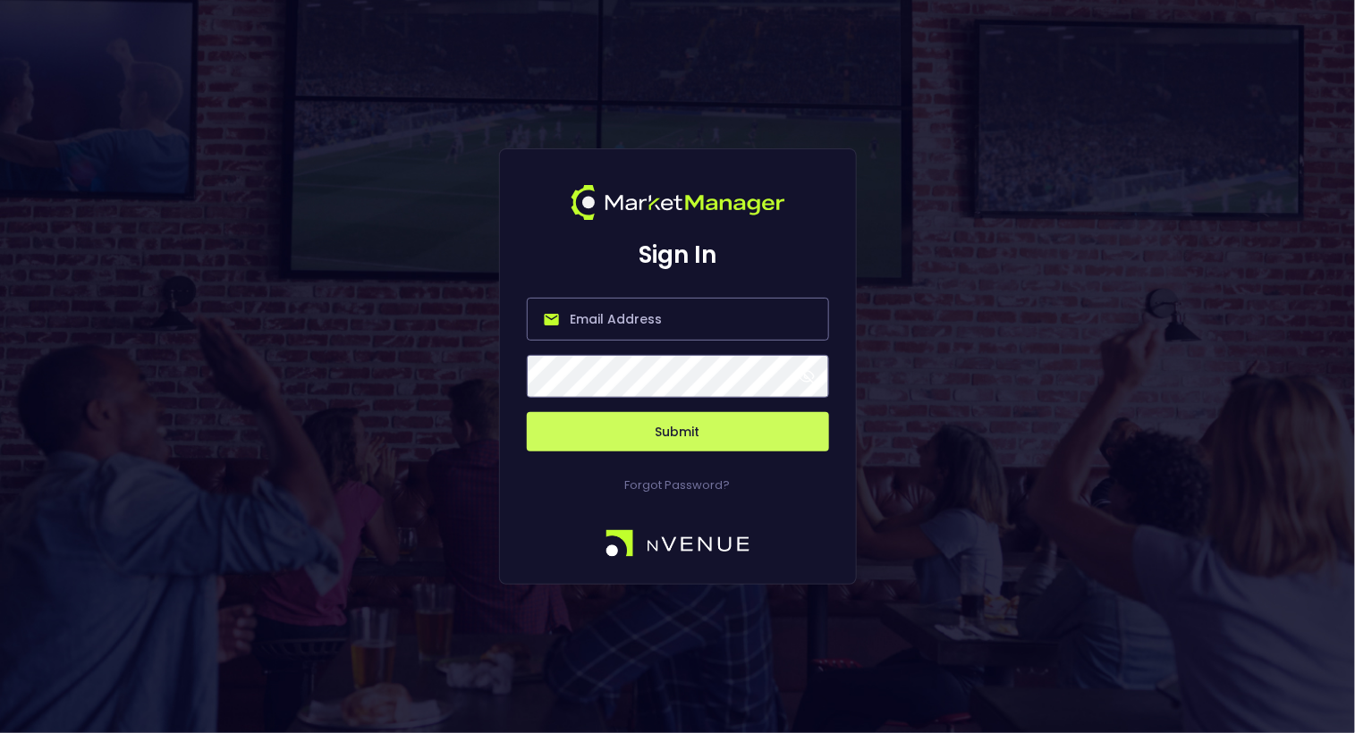
click at [659, 328] on input "email" at bounding box center [678, 319] width 302 height 43
type input "[EMAIL_ADDRESS][DOMAIN_NAME]"
click at [687, 431] on button "Submit" at bounding box center [678, 431] width 302 height 39
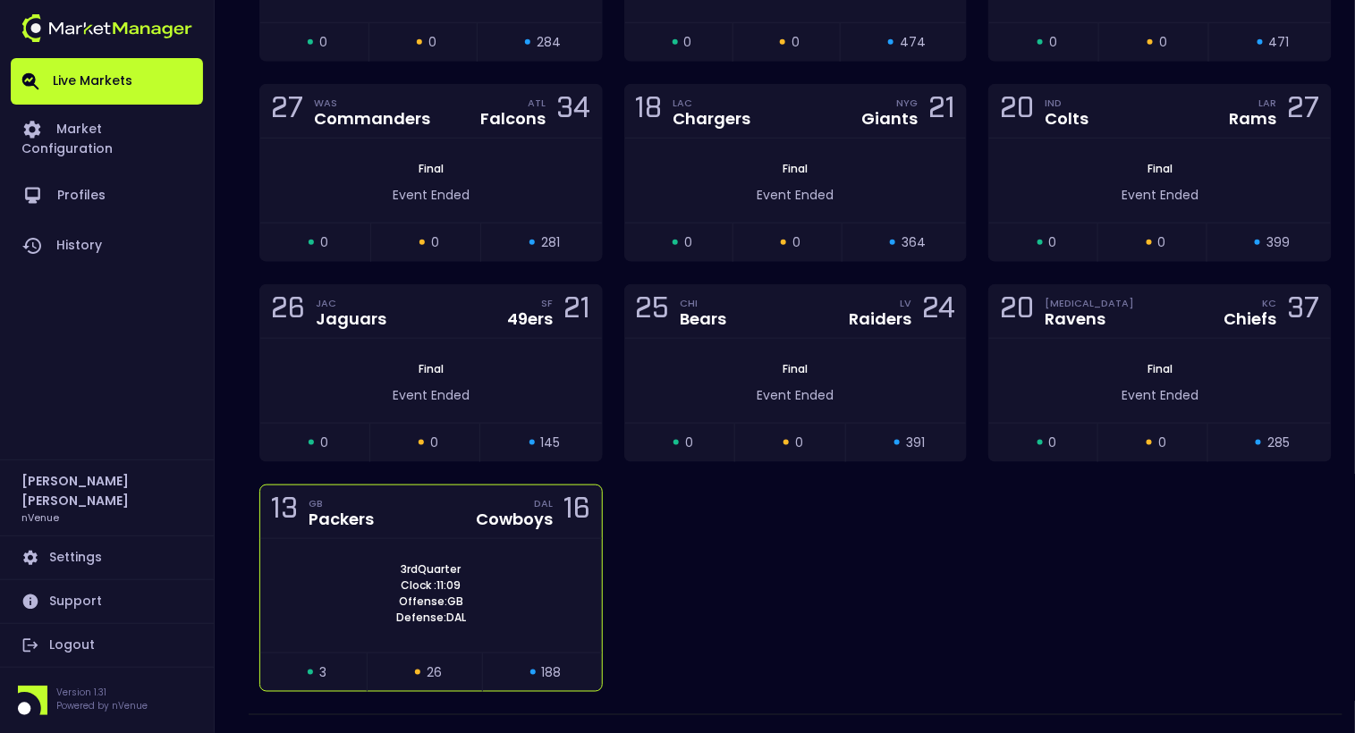
click at [513, 539] on div "3rd Quarter Clock : 11:09 Offense: GB Defense: DAL" at bounding box center [431, 596] width 342 height 114
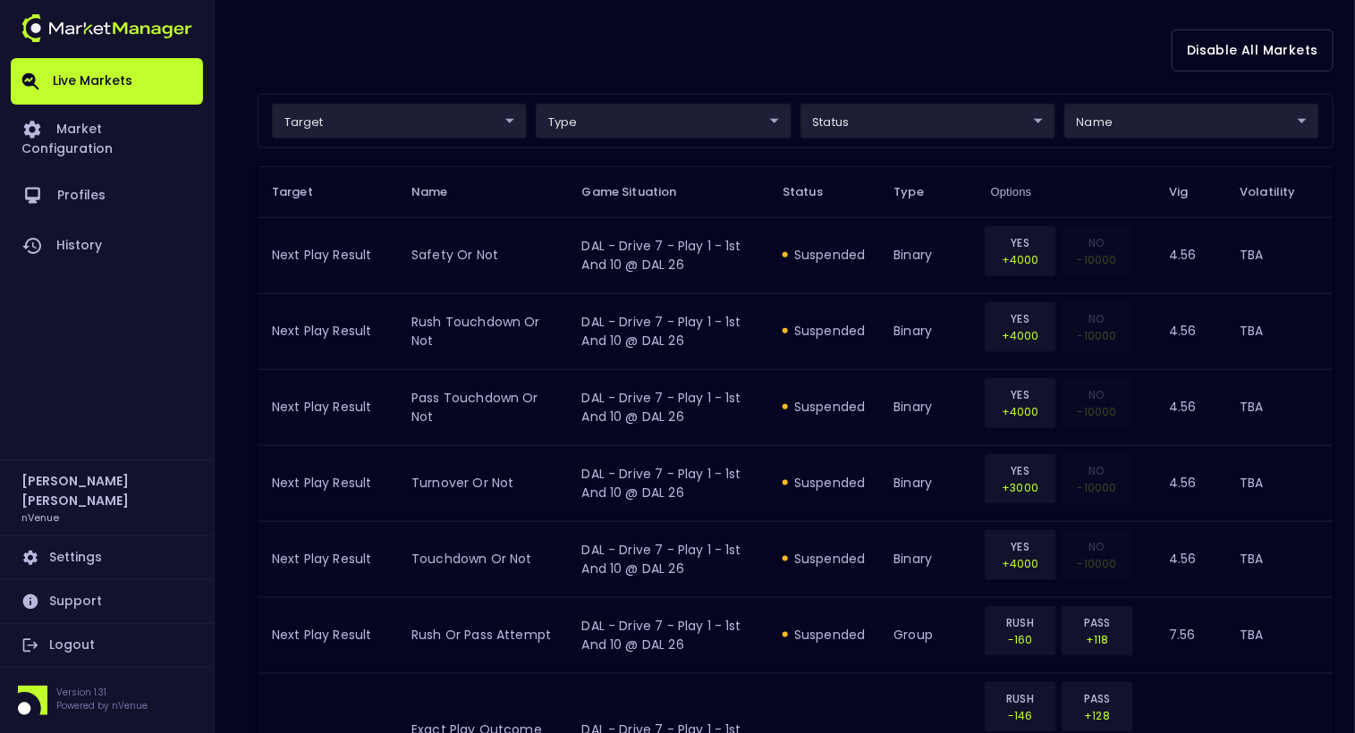
scroll to position [463, 0]
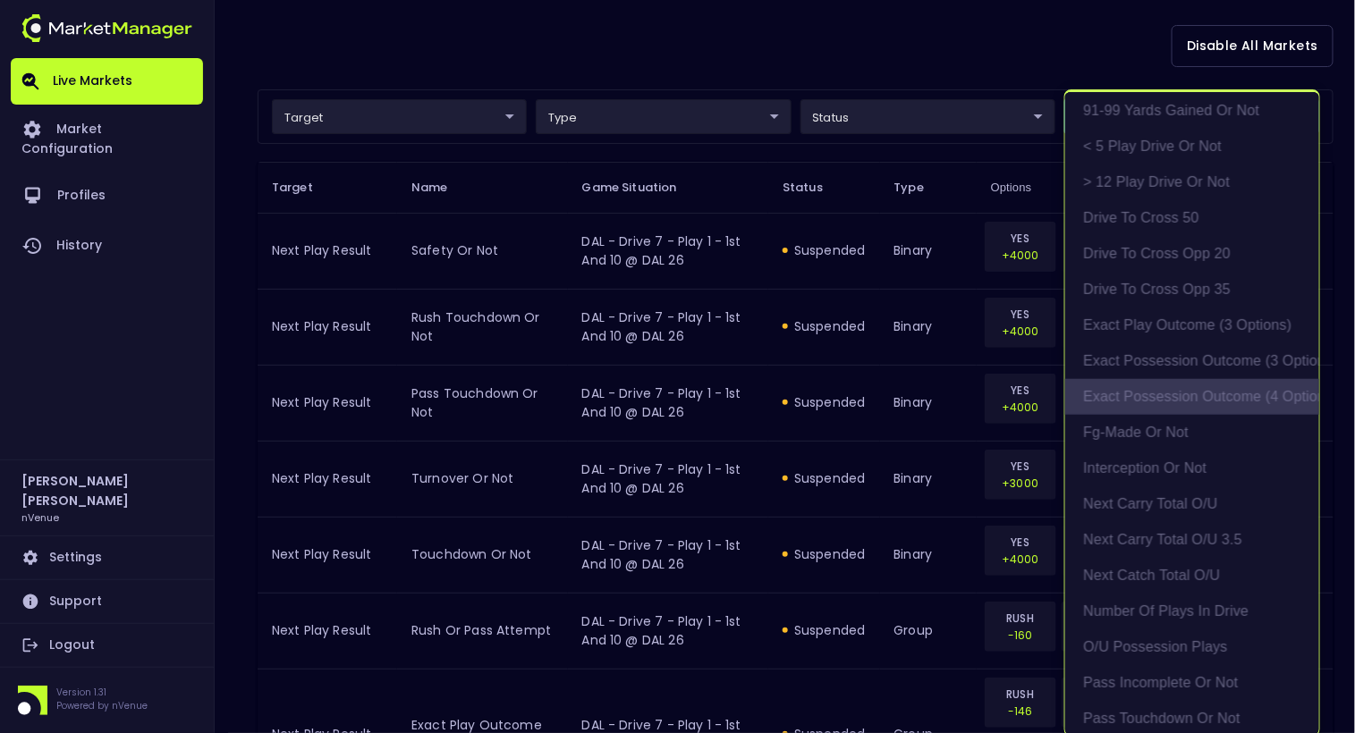
click at [1177, 398] on li "exact possession outcome (4 options)" at bounding box center [1192, 397] width 254 height 36
type input "Possession Result"
type input "group"
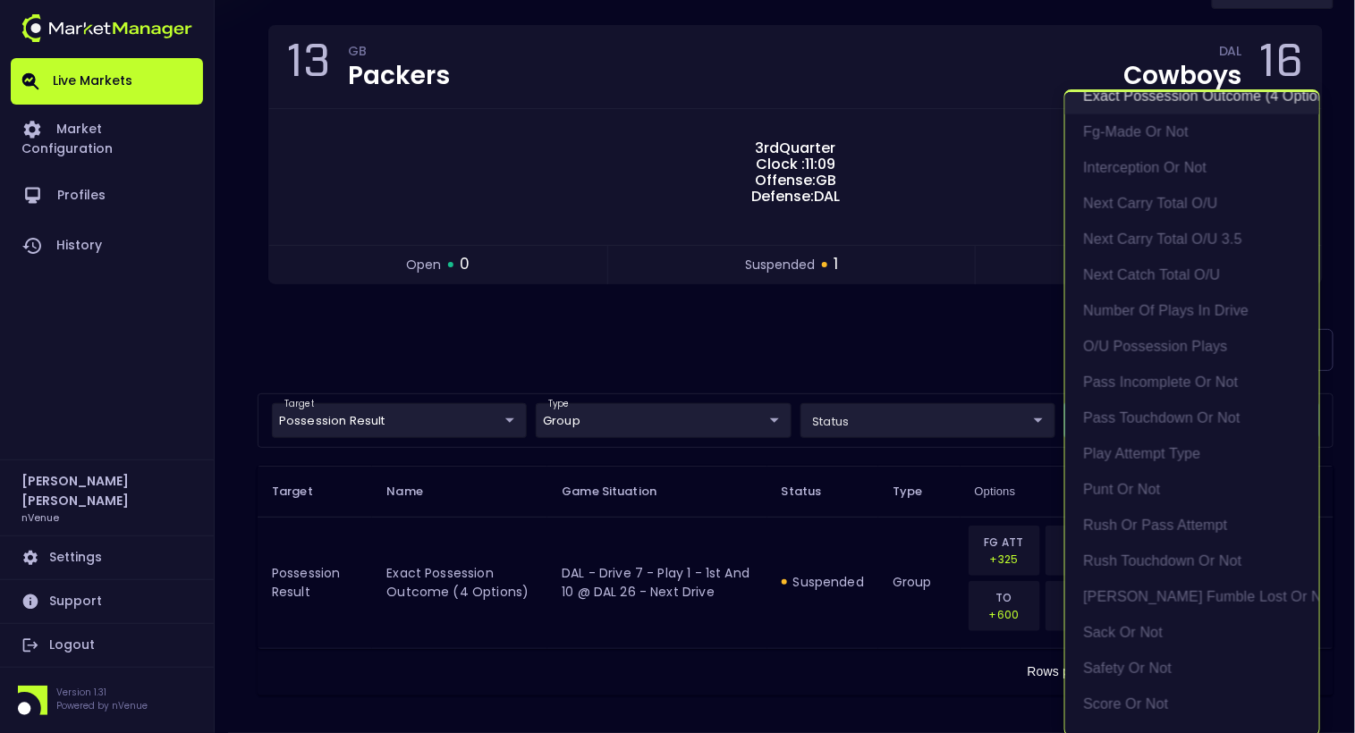
scroll to position [802, 0]
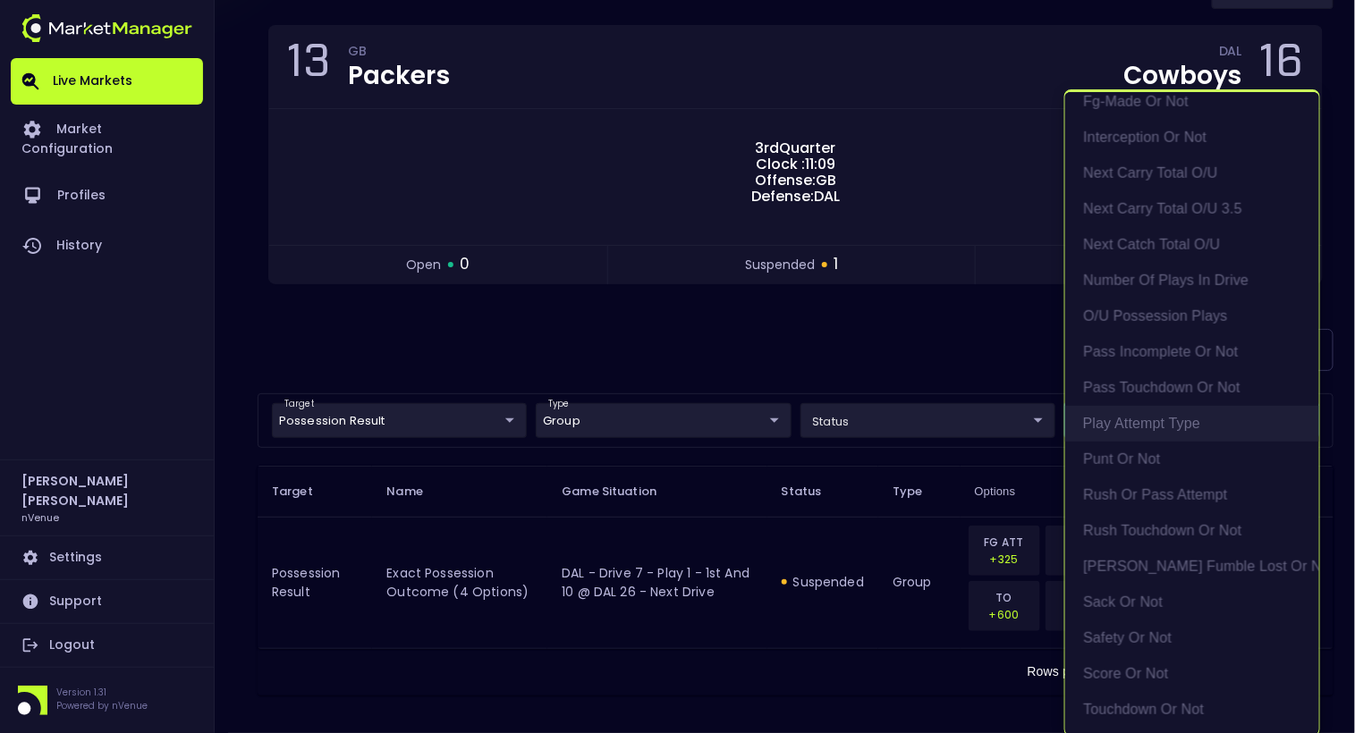
click at [1171, 419] on li "Play Attempt Type" at bounding box center [1192, 424] width 254 height 36
type input "exact possession outcome (4 options),Play Attempt Type"
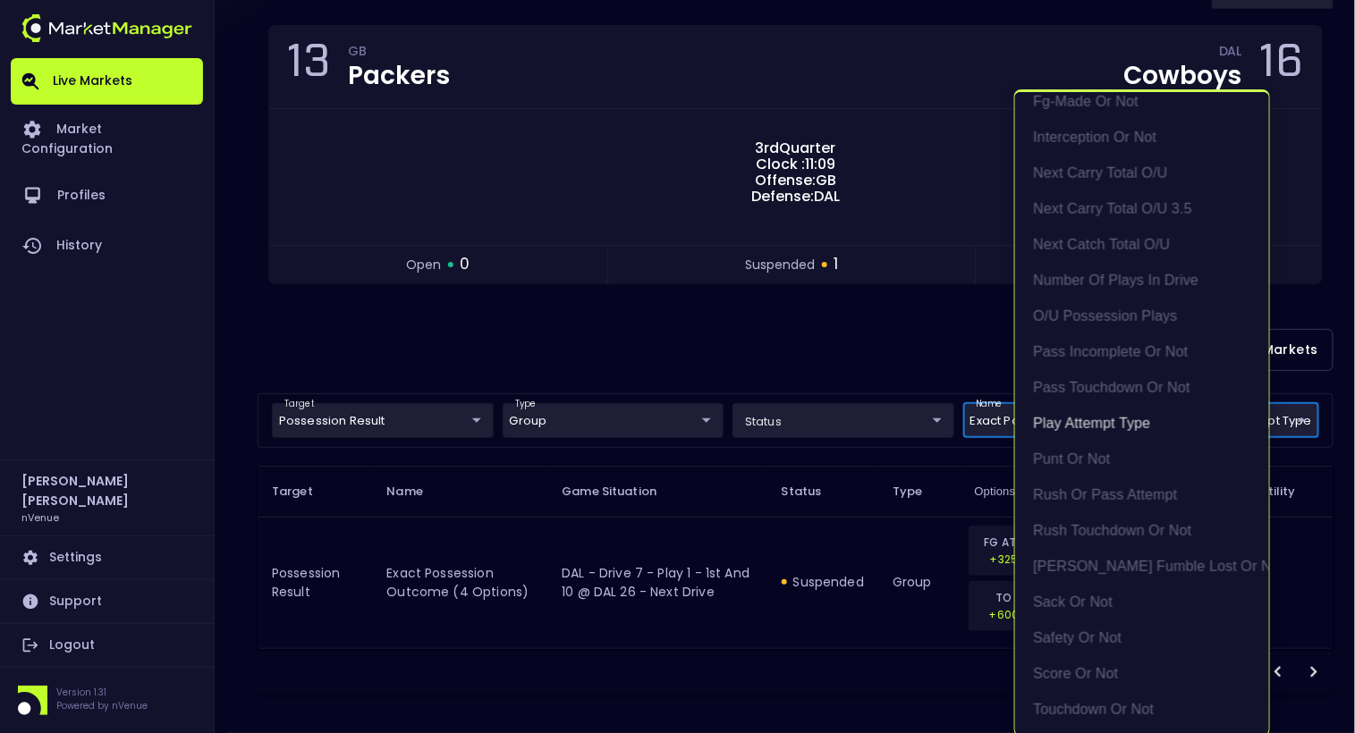
click at [667, 378] on div at bounding box center [677, 366] width 1355 height 733
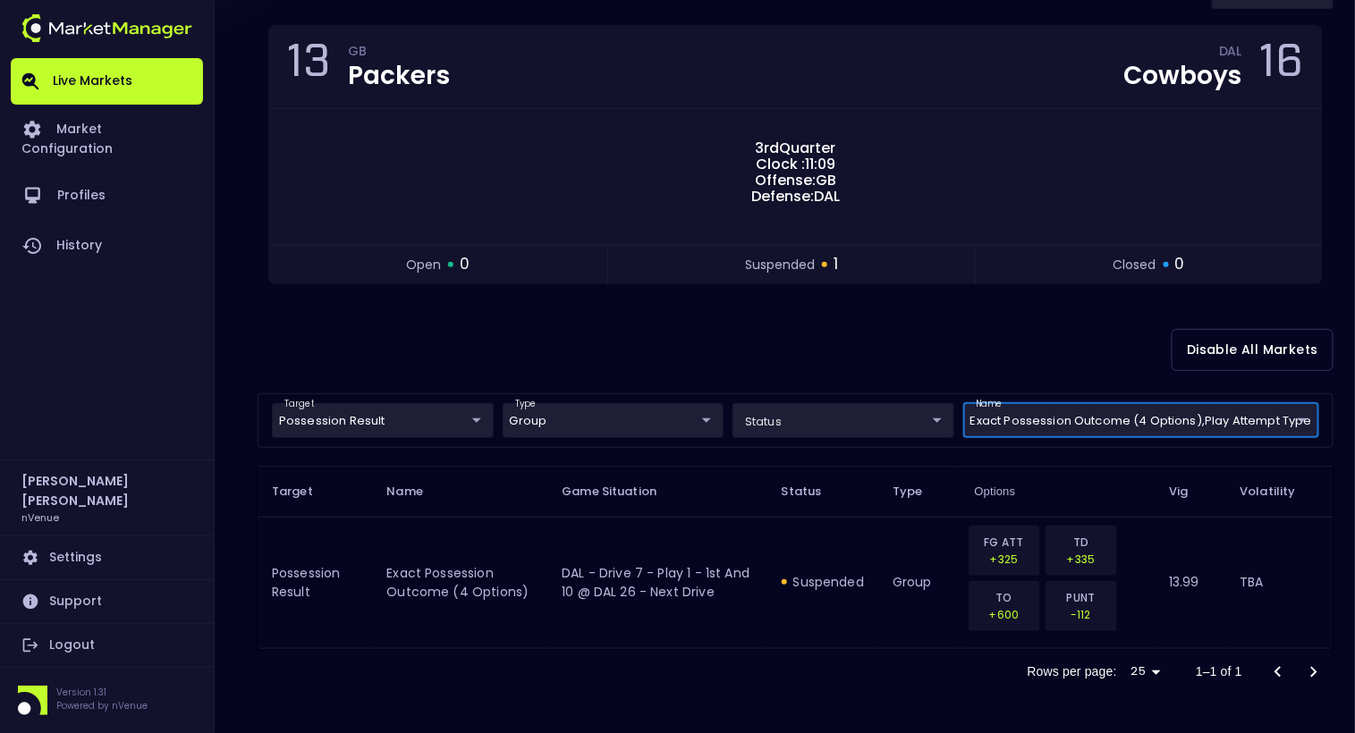
scroll to position [0, 0]
click at [399, 416] on body "Live Markets Market Configuration Profiles History [PERSON_NAME] nVenue Setting…" at bounding box center [677, 290] width 1355 height 898
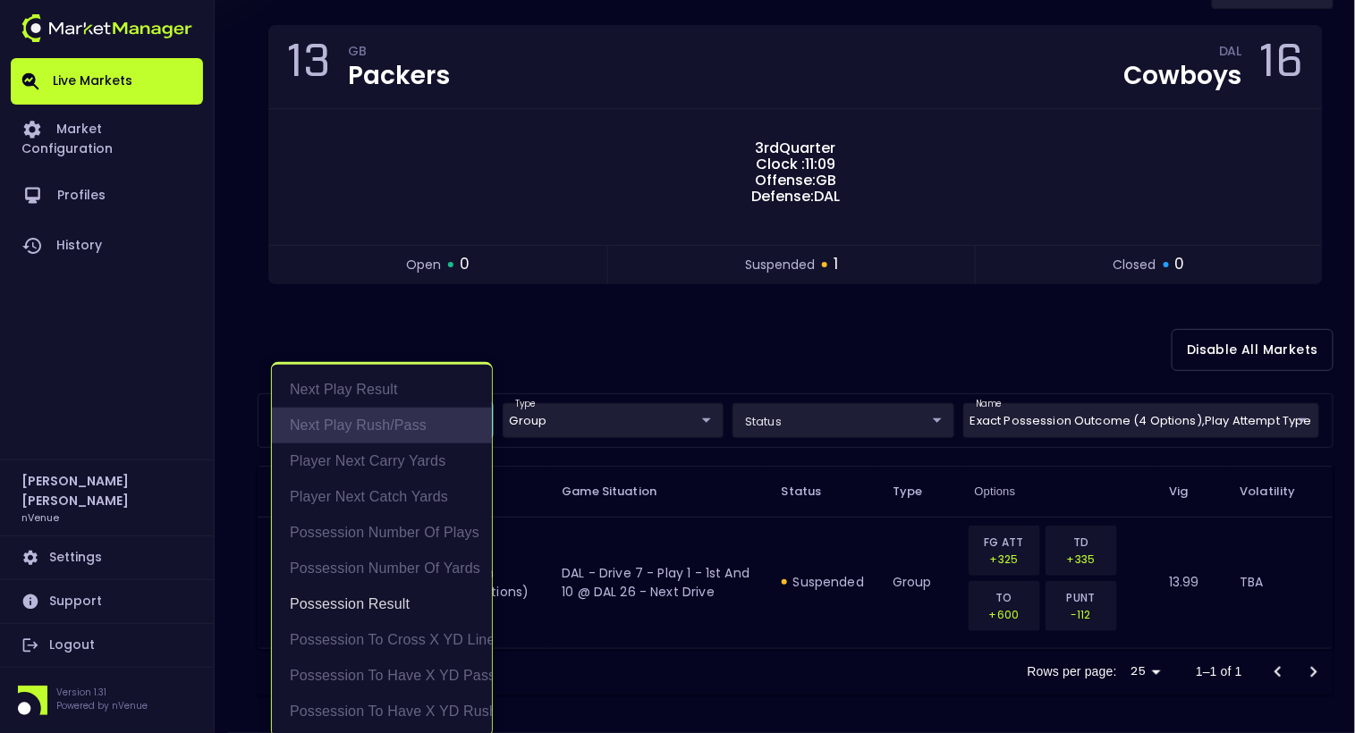
click at [399, 416] on li "Next Play Rush/Pass" at bounding box center [382, 426] width 220 height 36
type input "Possession Result,Next Play Rush/Pass"
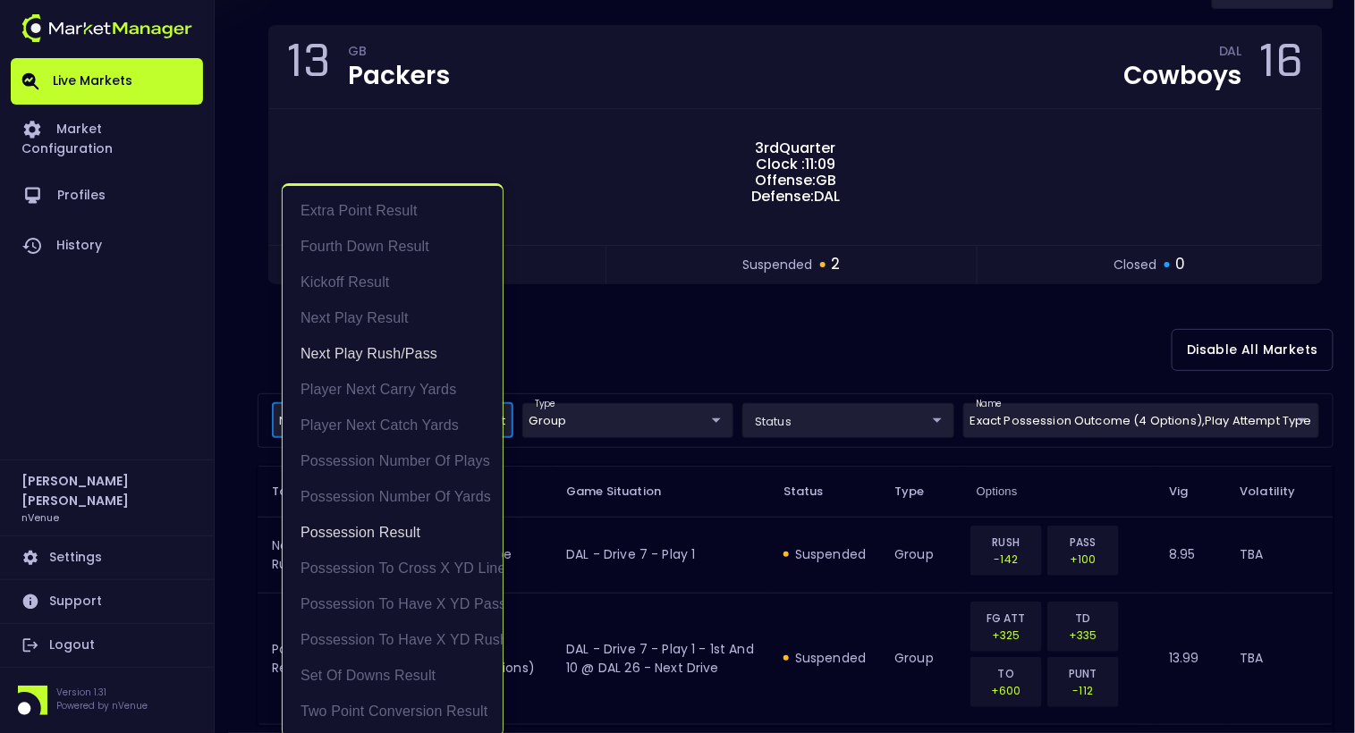
scroll to position [3, 0]
click at [632, 338] on div at bounding box center [677, 366] width 1355 height 733
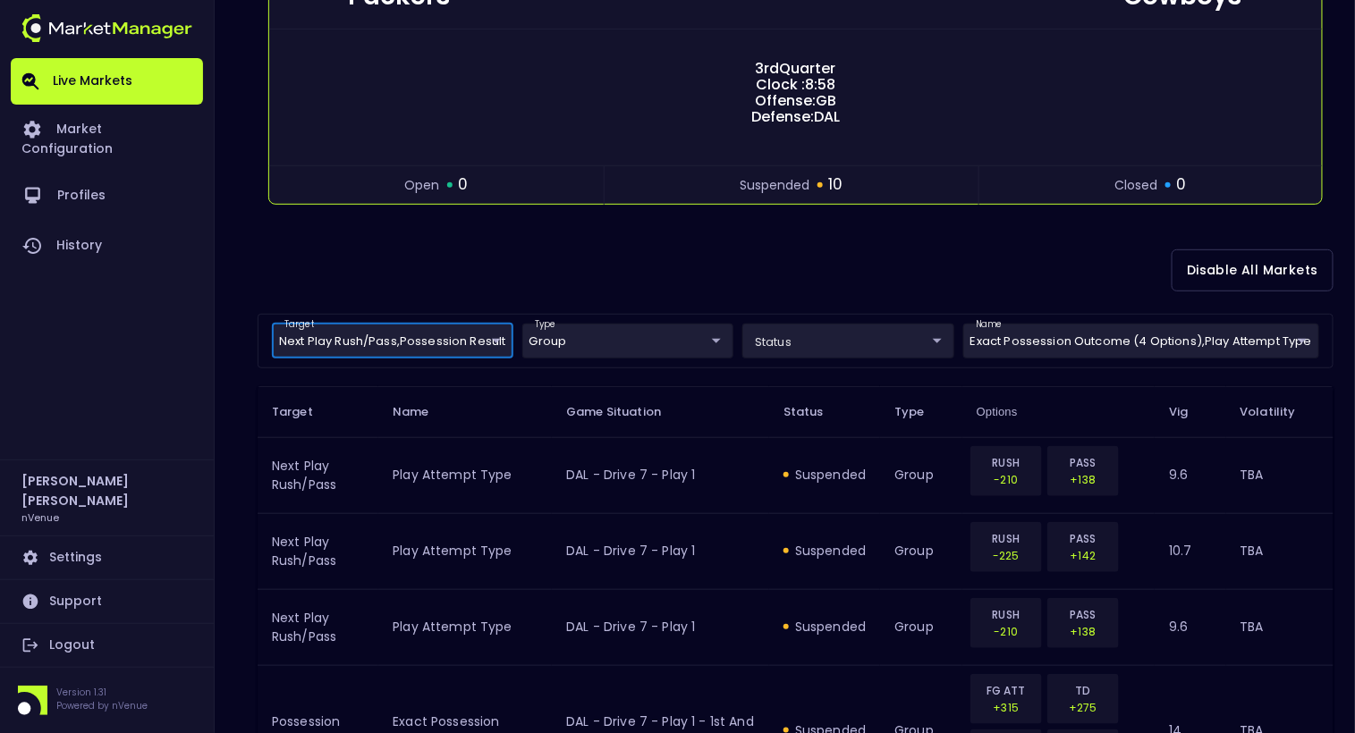
scroll to position [257, 0]
